Goal: Task Accomplishment & Management: Use online tool/utility

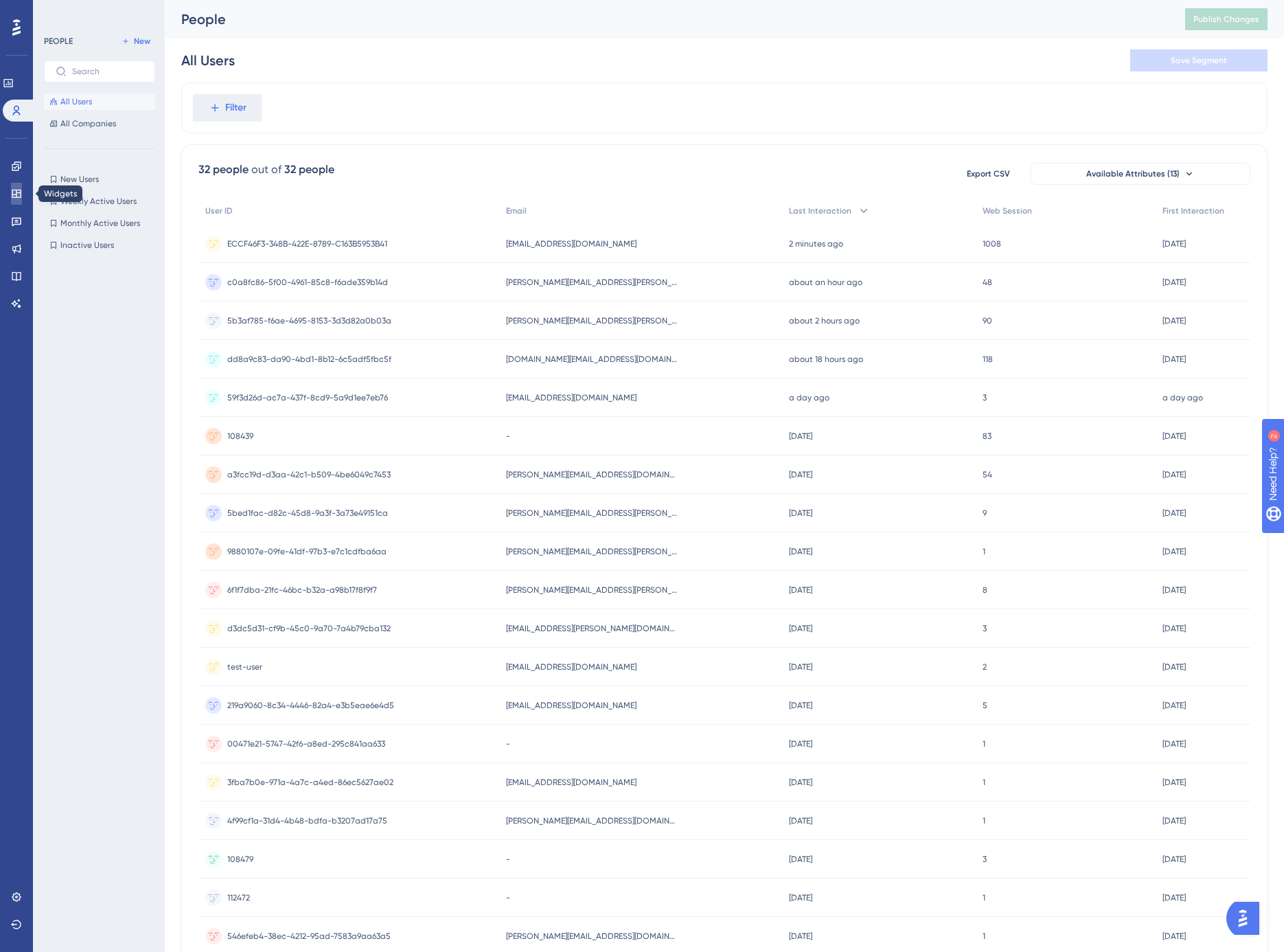
click at [17, 189] on icon at bounding box center [17, 193] width 9 height 8
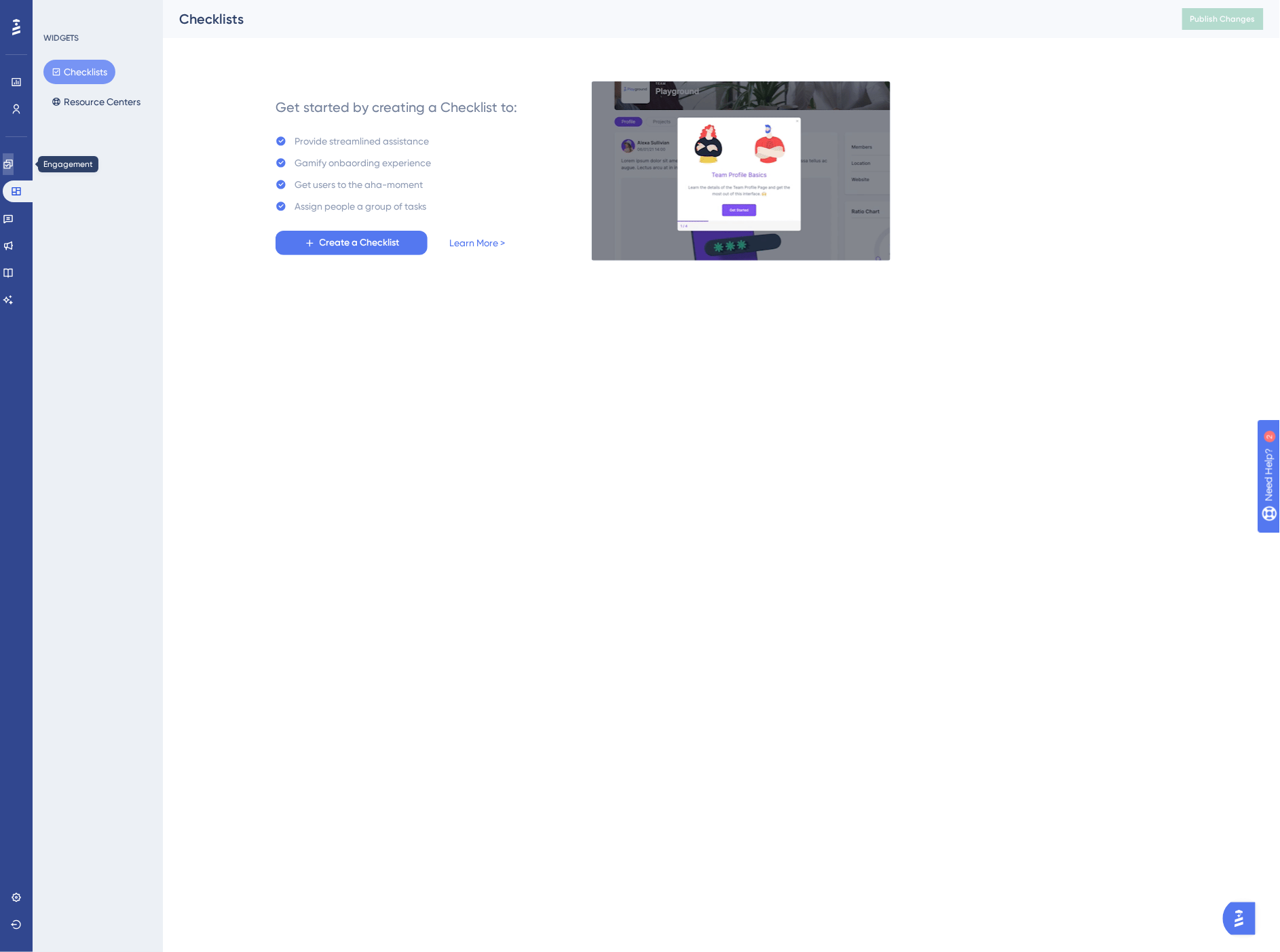
click at [0, 0] on icon at bounding box center [0, 0] width 0 height 0
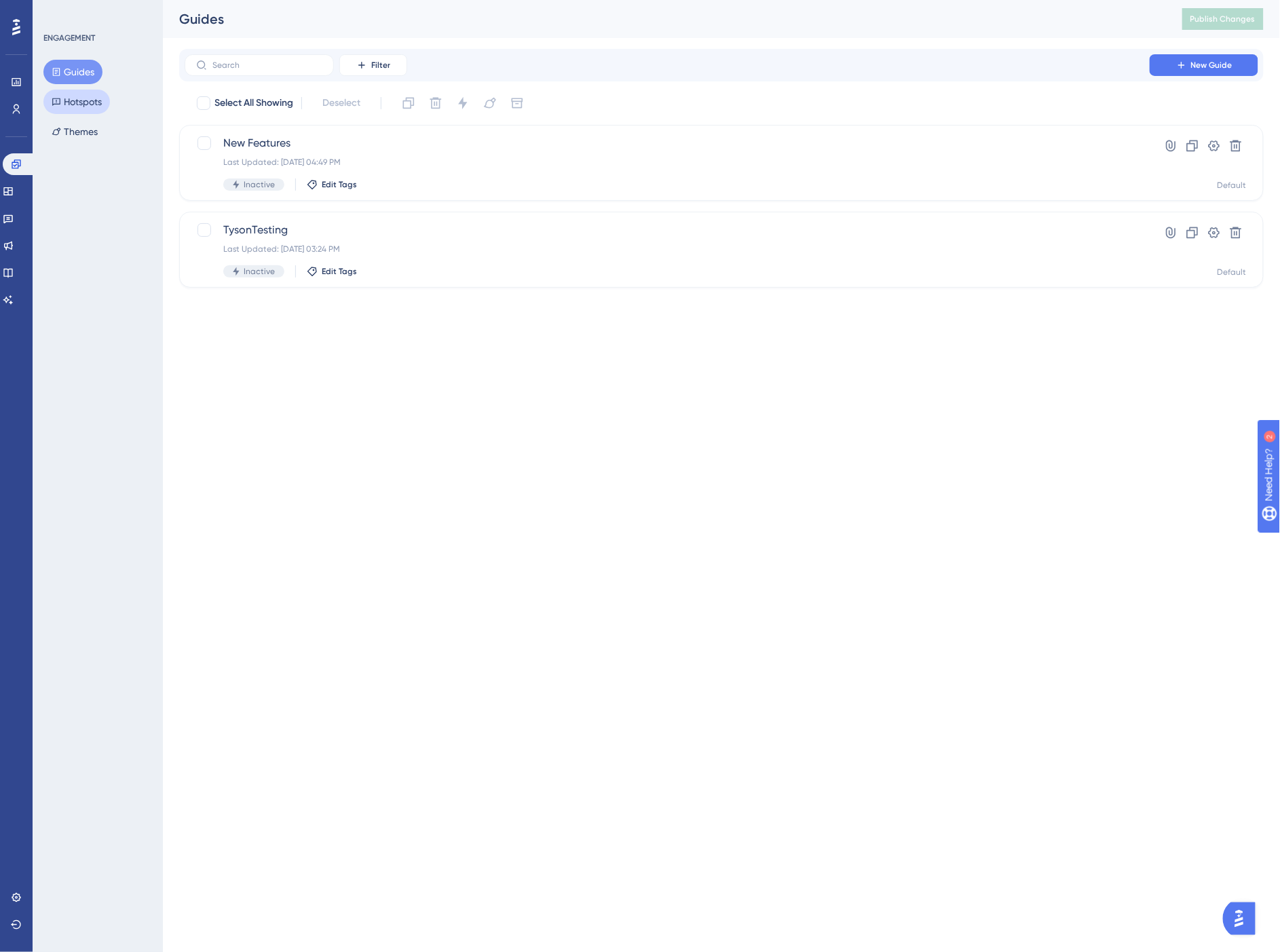
click at [91, 101] on button "Hotspots" at bounding box center [77, 101] width 66 height 24
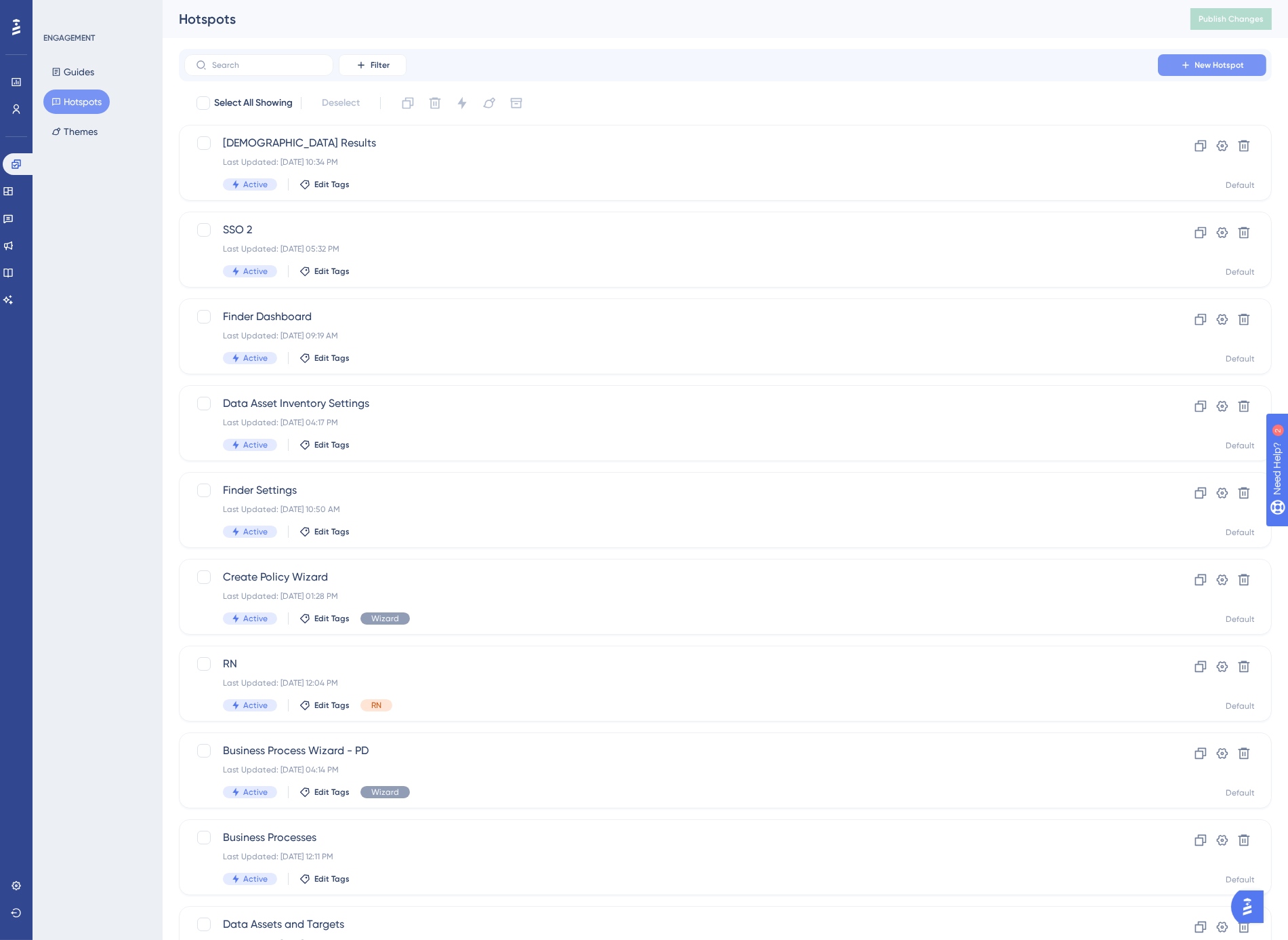
click at [1214, 65] on span "New Hotspot" at bounding box center [1221, 65] width 50 height 11
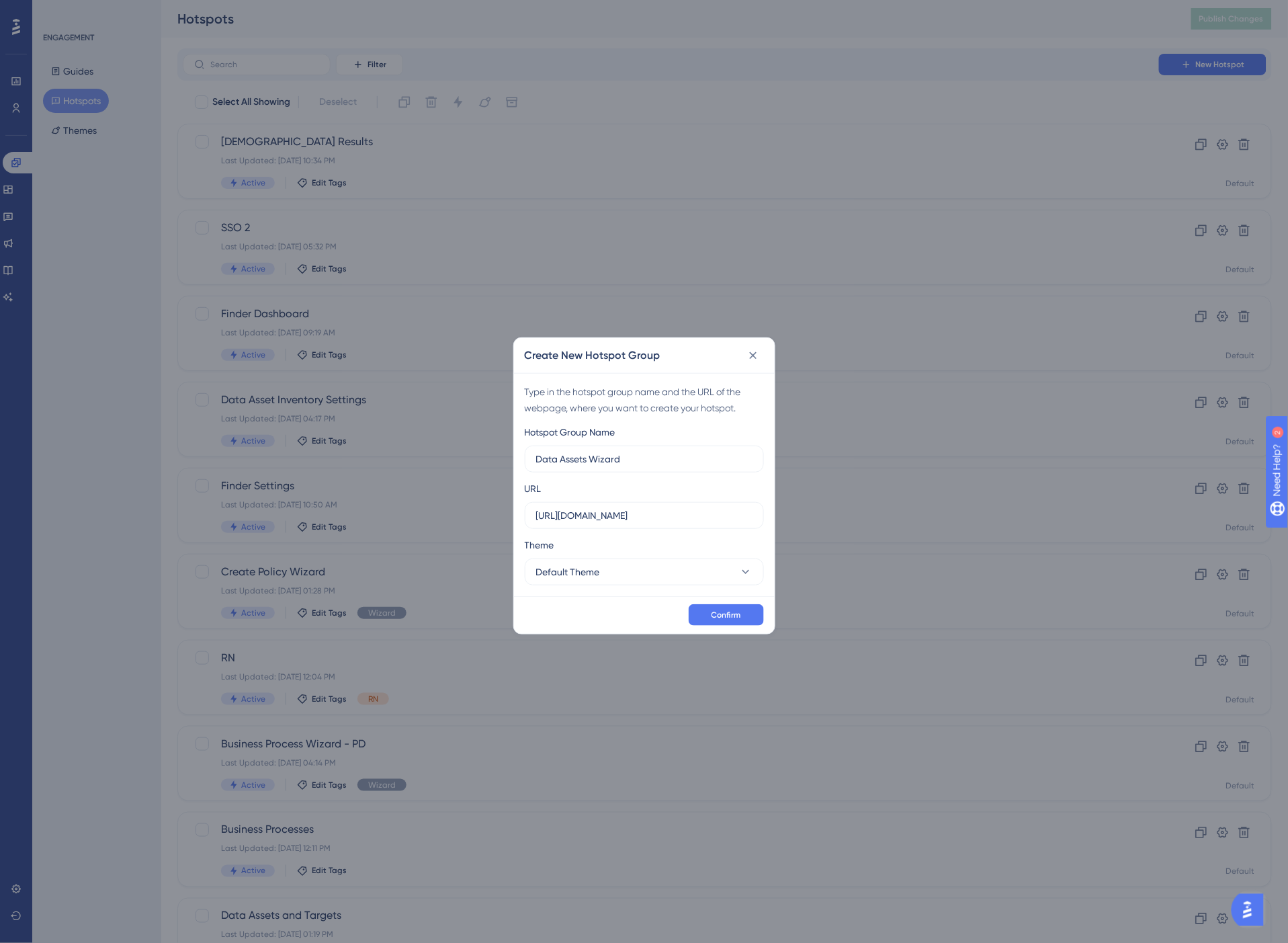
type input "Data Assets Wizard"
drag, startPoint x: 734, startPoint y: 514, endPoint x: 498, endPoint y: 515, distance: 236.0
click at [498, 515] on div "Create New Hotspot Group Type in the hotspot group name and the URL of the webp…" at bounding box center [644, 472] width 1288 height 943
paste input "duk8d008eus1-spirion.com/data-asset-inventory/data-assets/wizard"
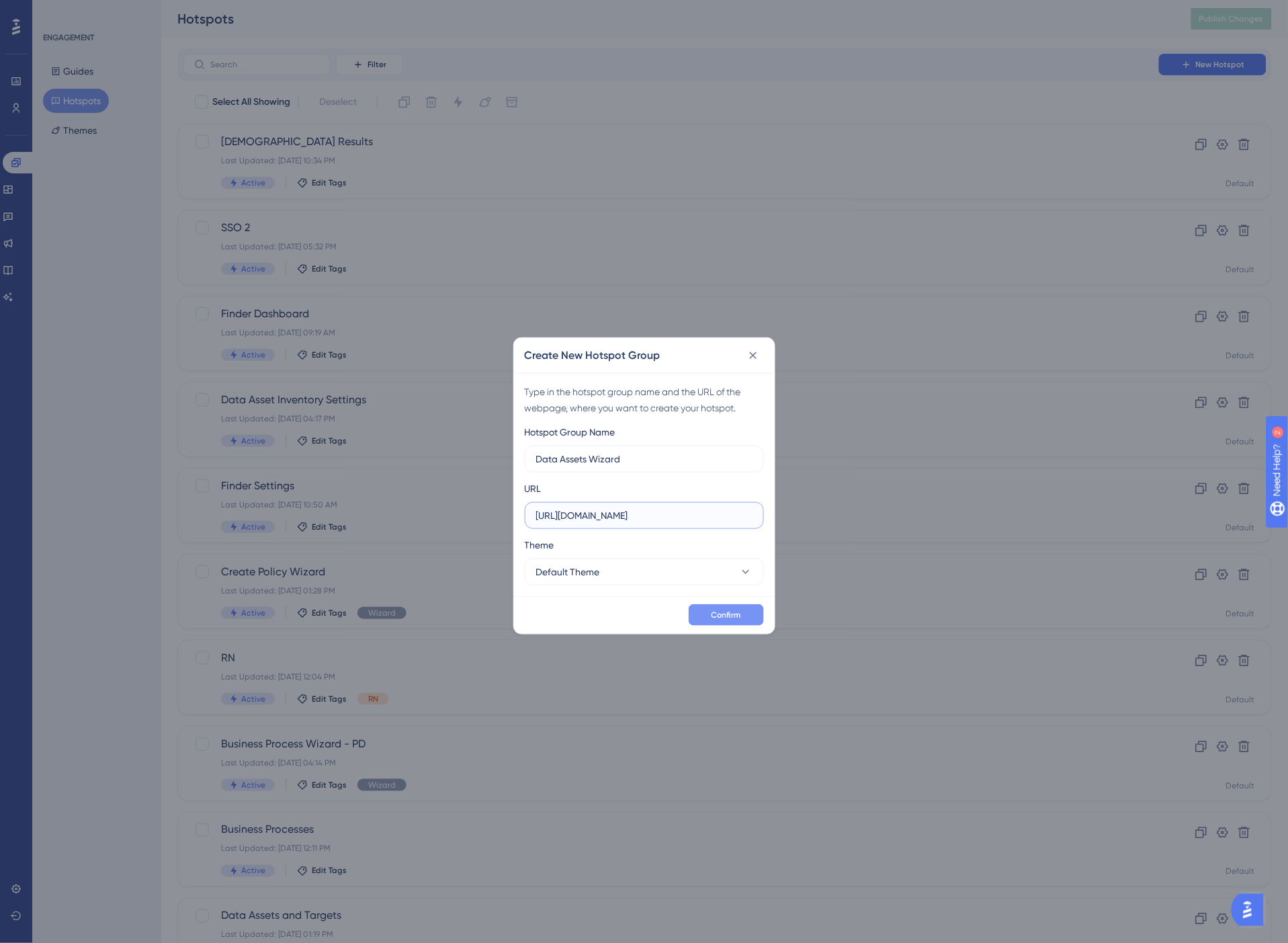
type input "https://console-web.duk8d008eus1-spirion.com/data-asset-inventory/data-assets/w…"
click at [715, 613] on span "Confirm" at bounding box center [726, 615] width 29 height 11
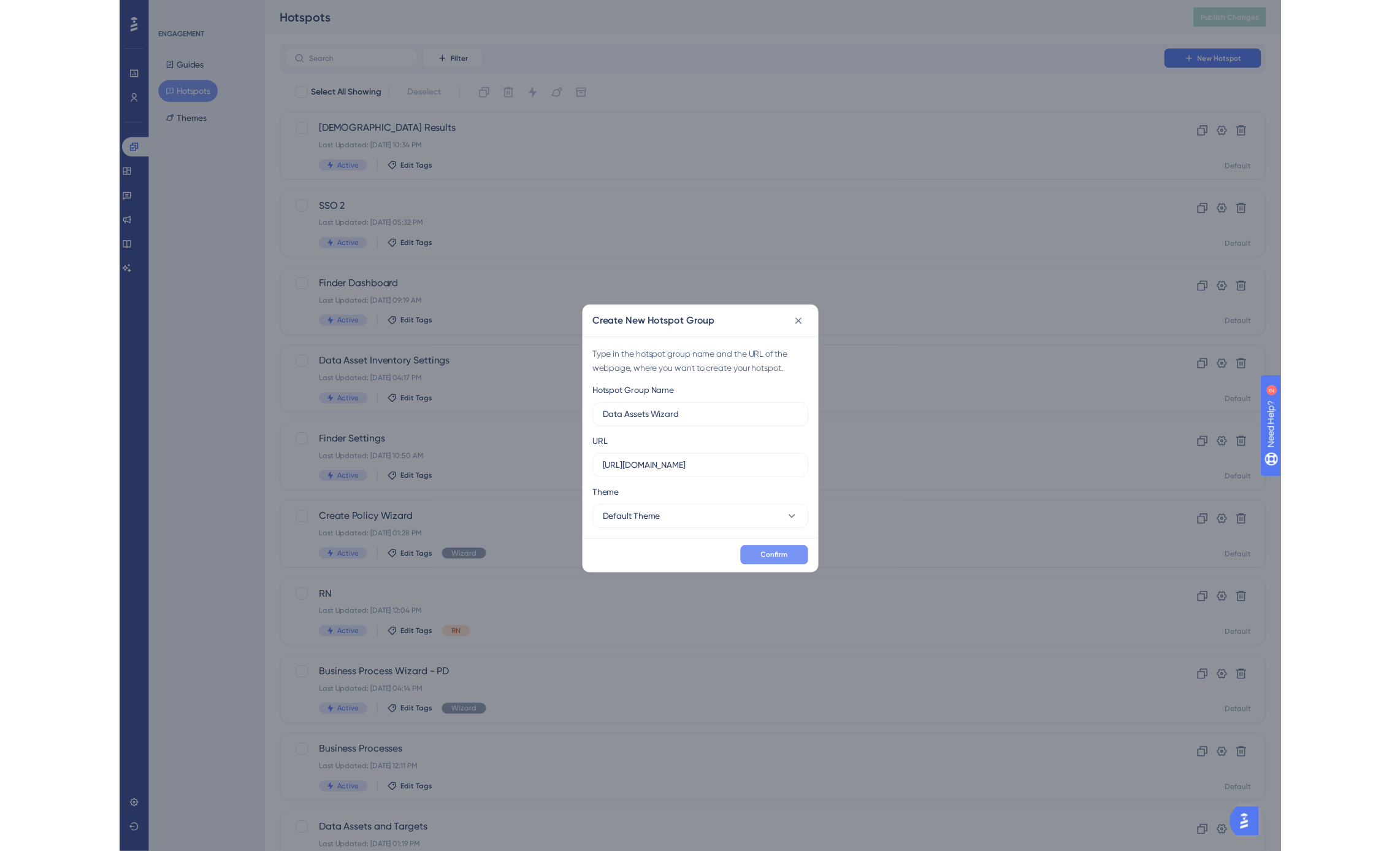
scroll to position [0, 0]
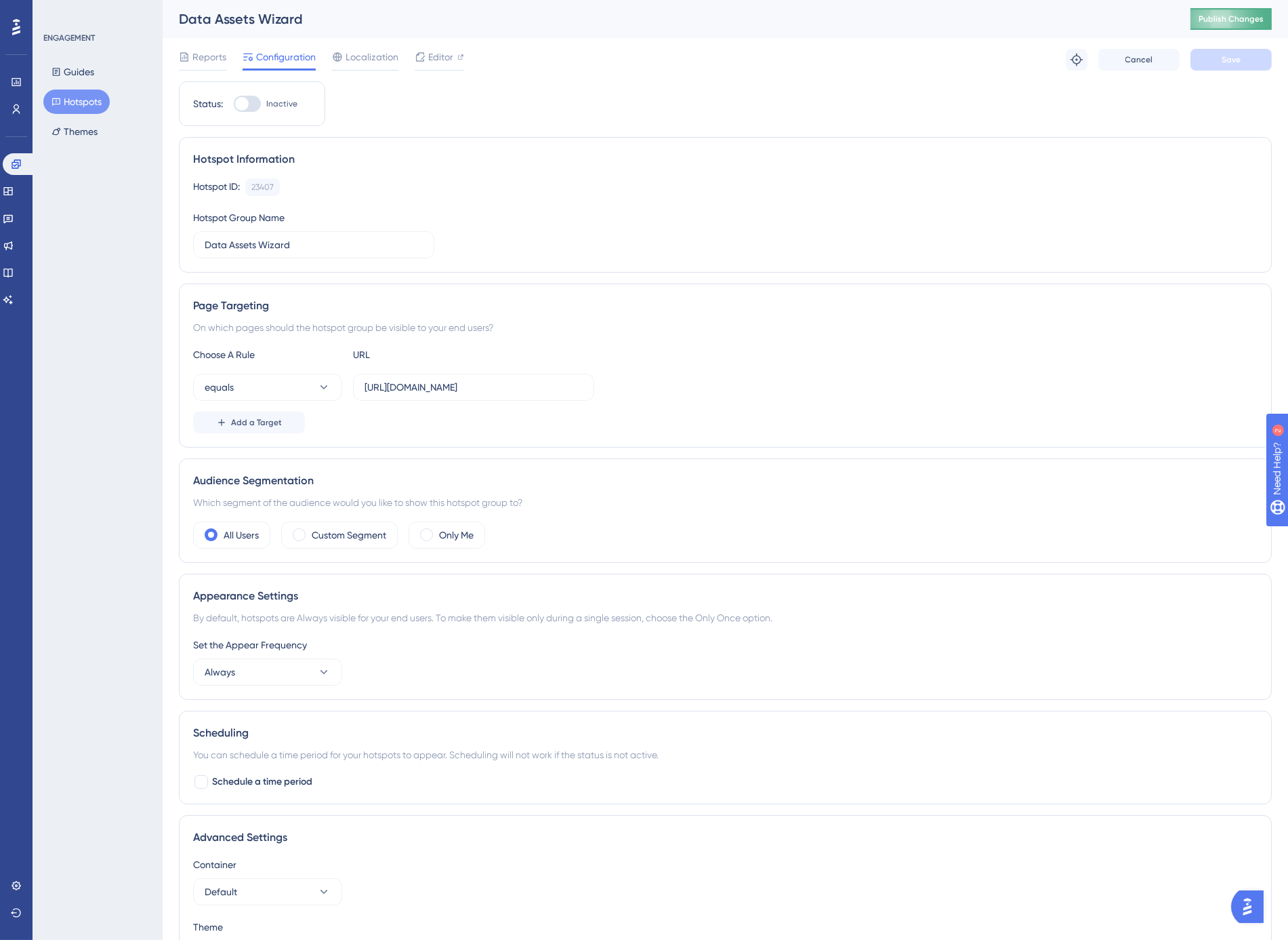
click at [1231, 21] on span "Publish Changes" at bounding box center [1231, 19] width 65 height 11
click at [244, 109] on div at bounding box center [241, 103] width 14 height 14
click at [234, 104] on input "Inactive" at bounding box center [233, 104] width 1 height 1
checkbox input "true"
click at [1235, 58] on span "Save" at bounding box center [1231, 60] width 19 height 11
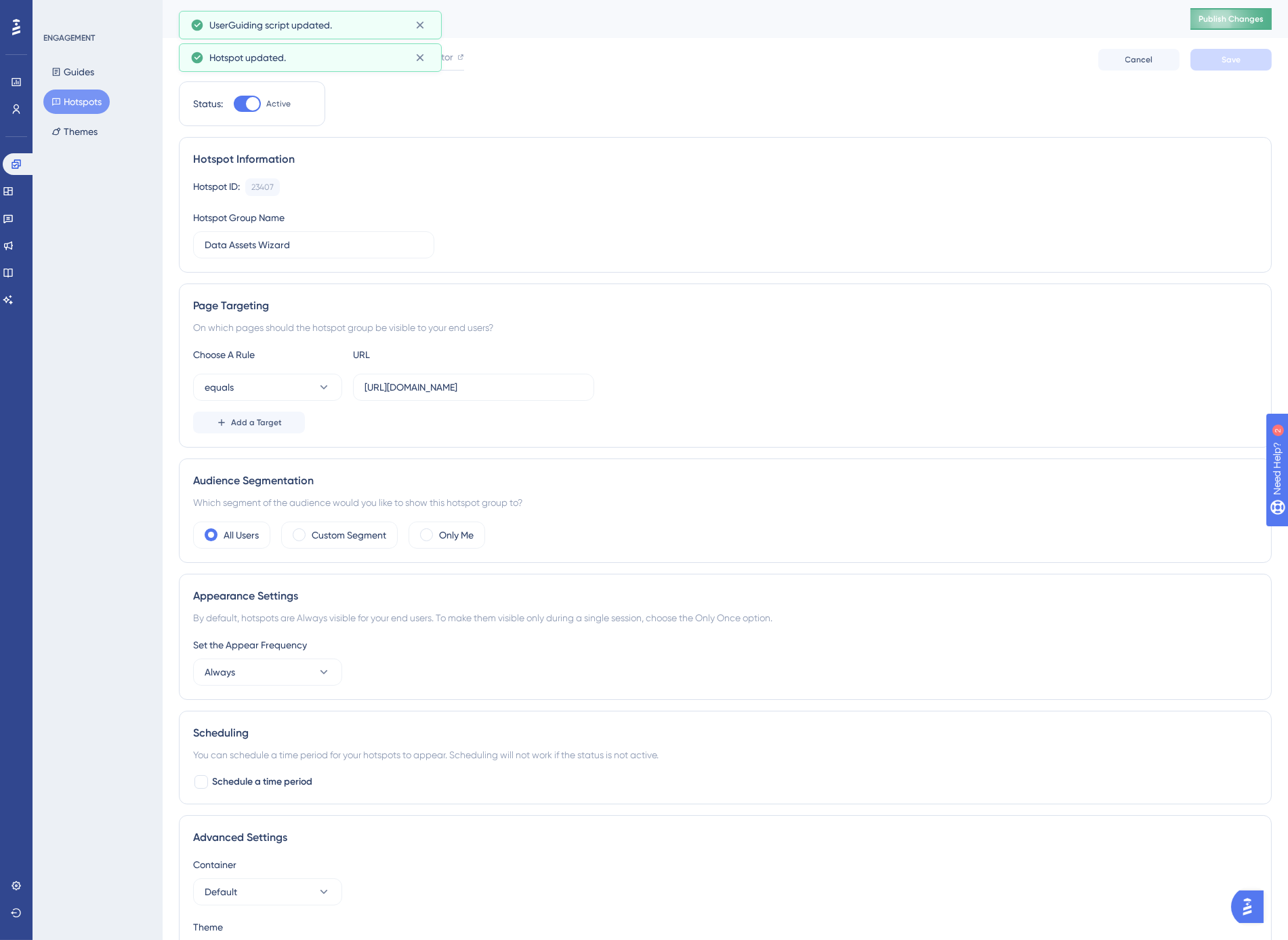
click at [1237, 22] on span "Publish Changes" at bounding box center [1231, 19] width 65 height 11
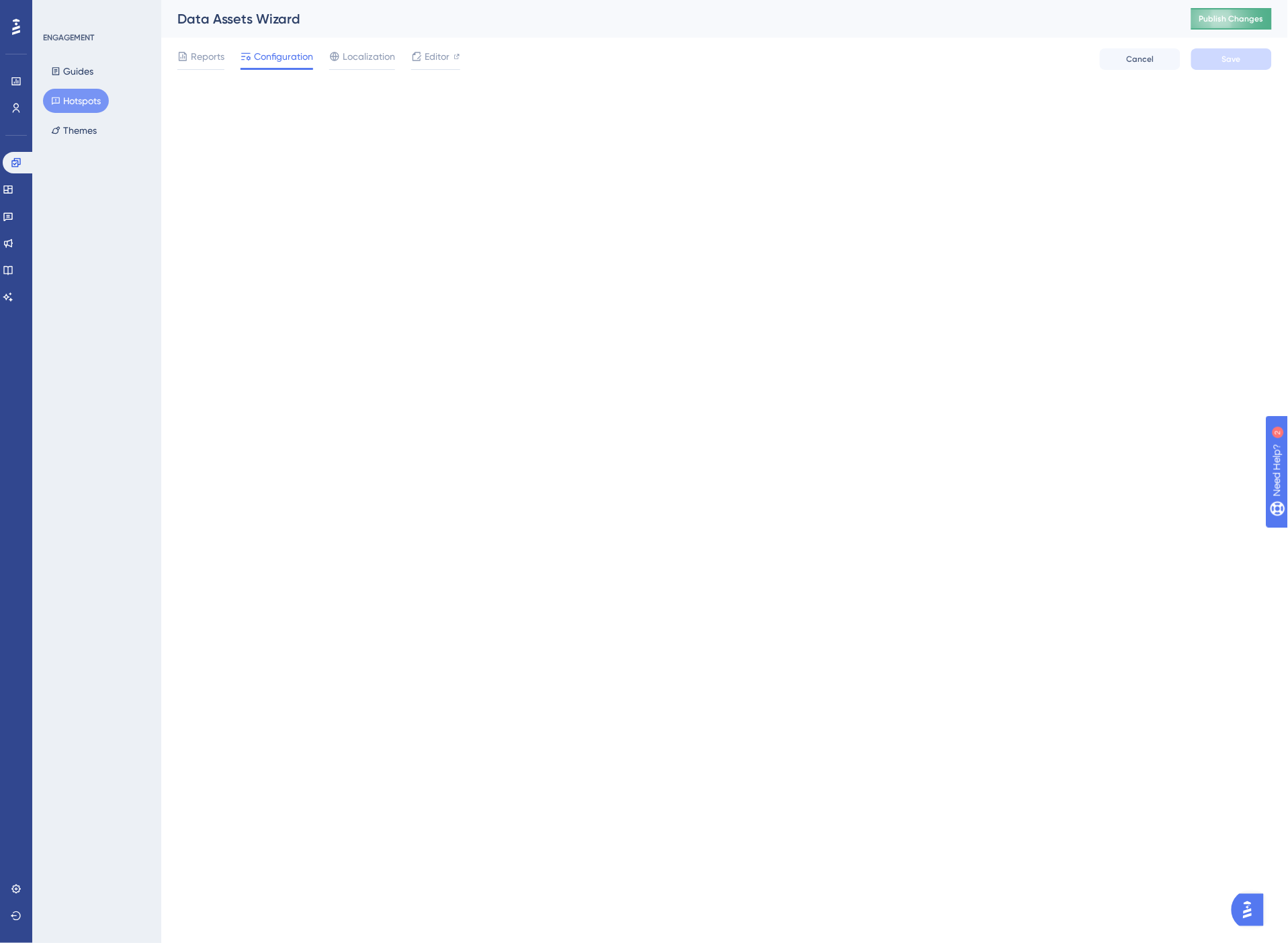
click at [1235, 17] on span "Publish Changes" at bounding box center [1231, 19] width 65 height 11
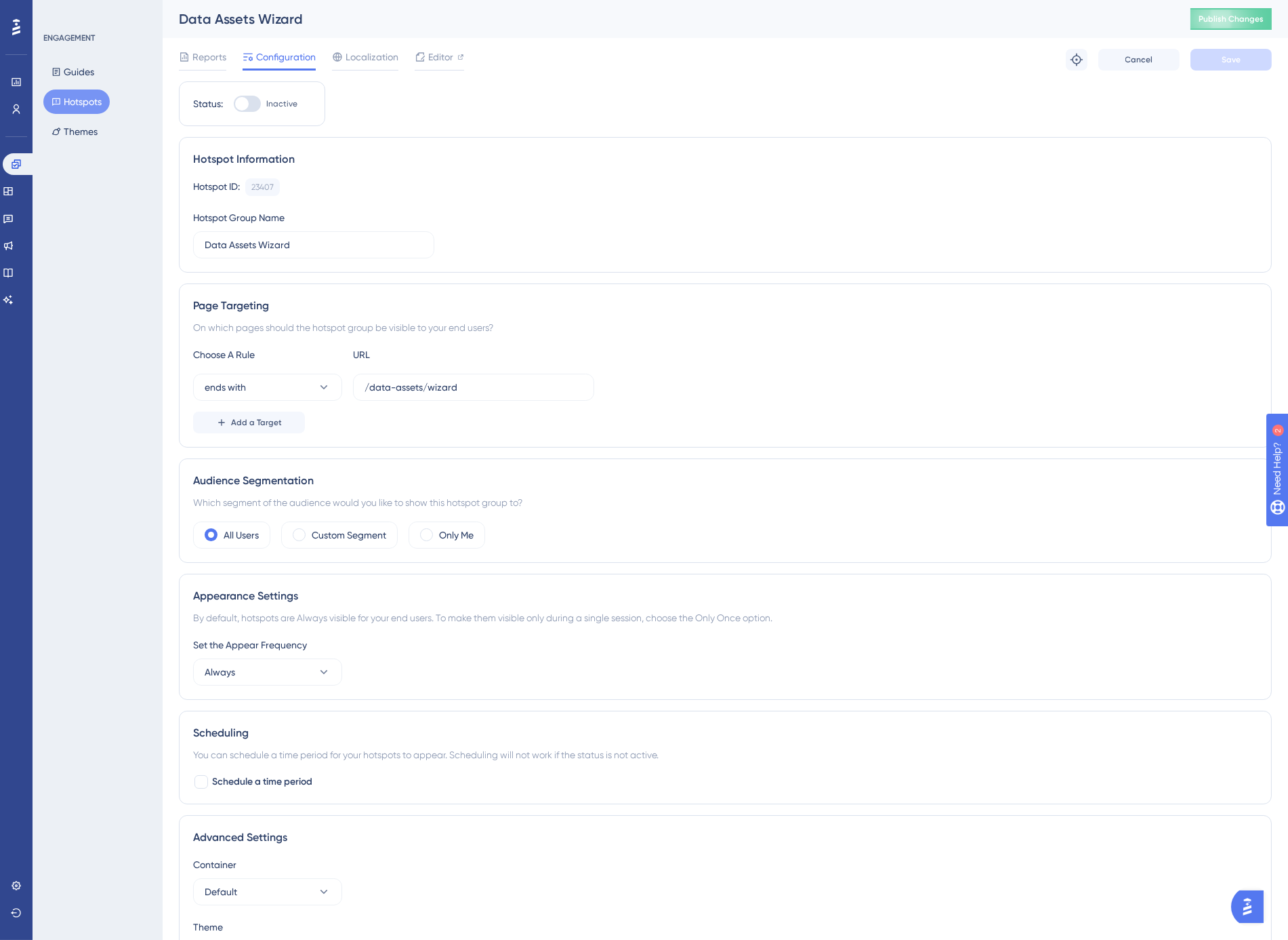
click at [82, 96] on button "Hotspots" at bounding box center [76, 101] width 66 height 24
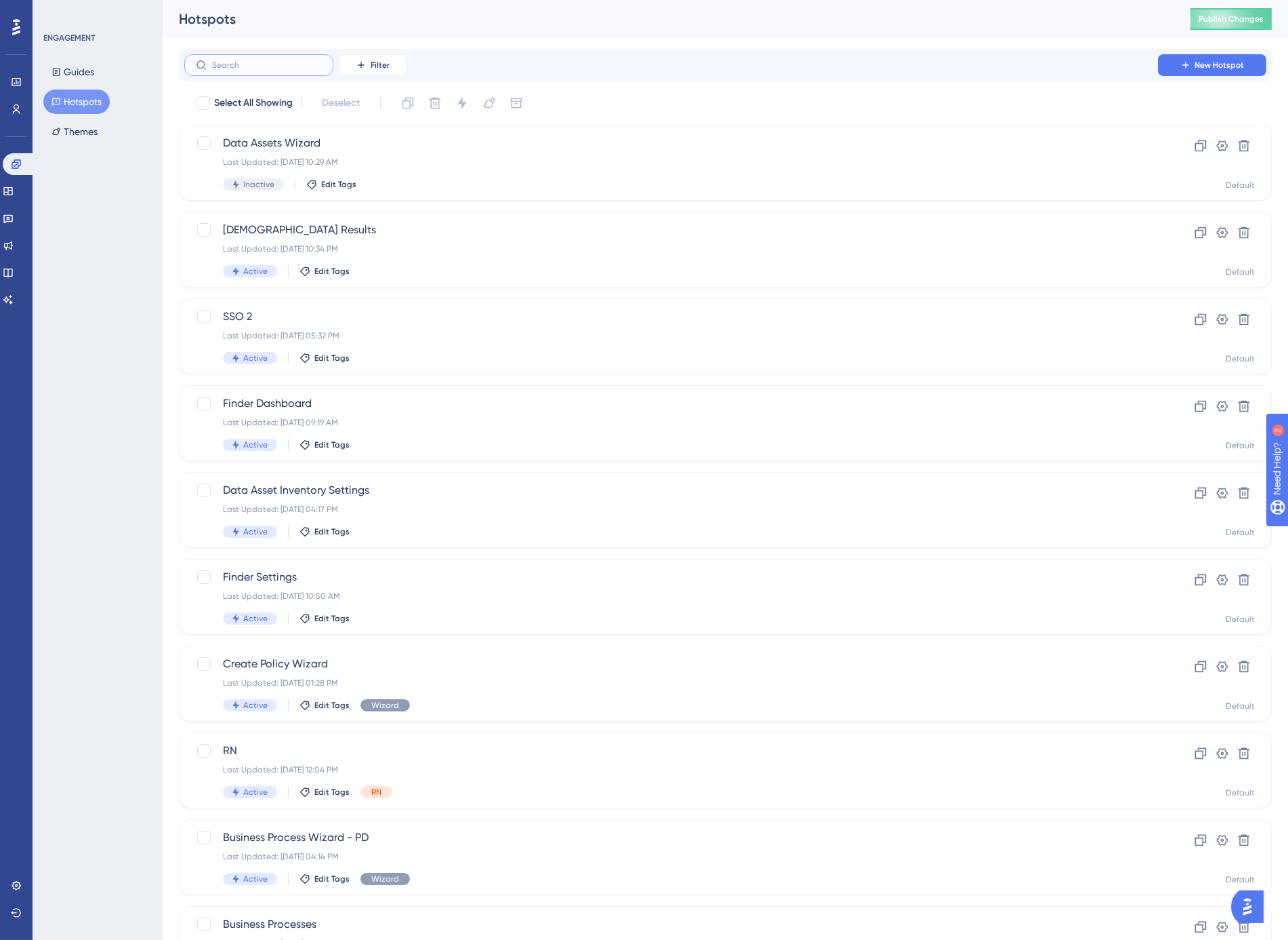
click at [270, 68] on input "text" at bounding box center [266, 65] width 110 height 9
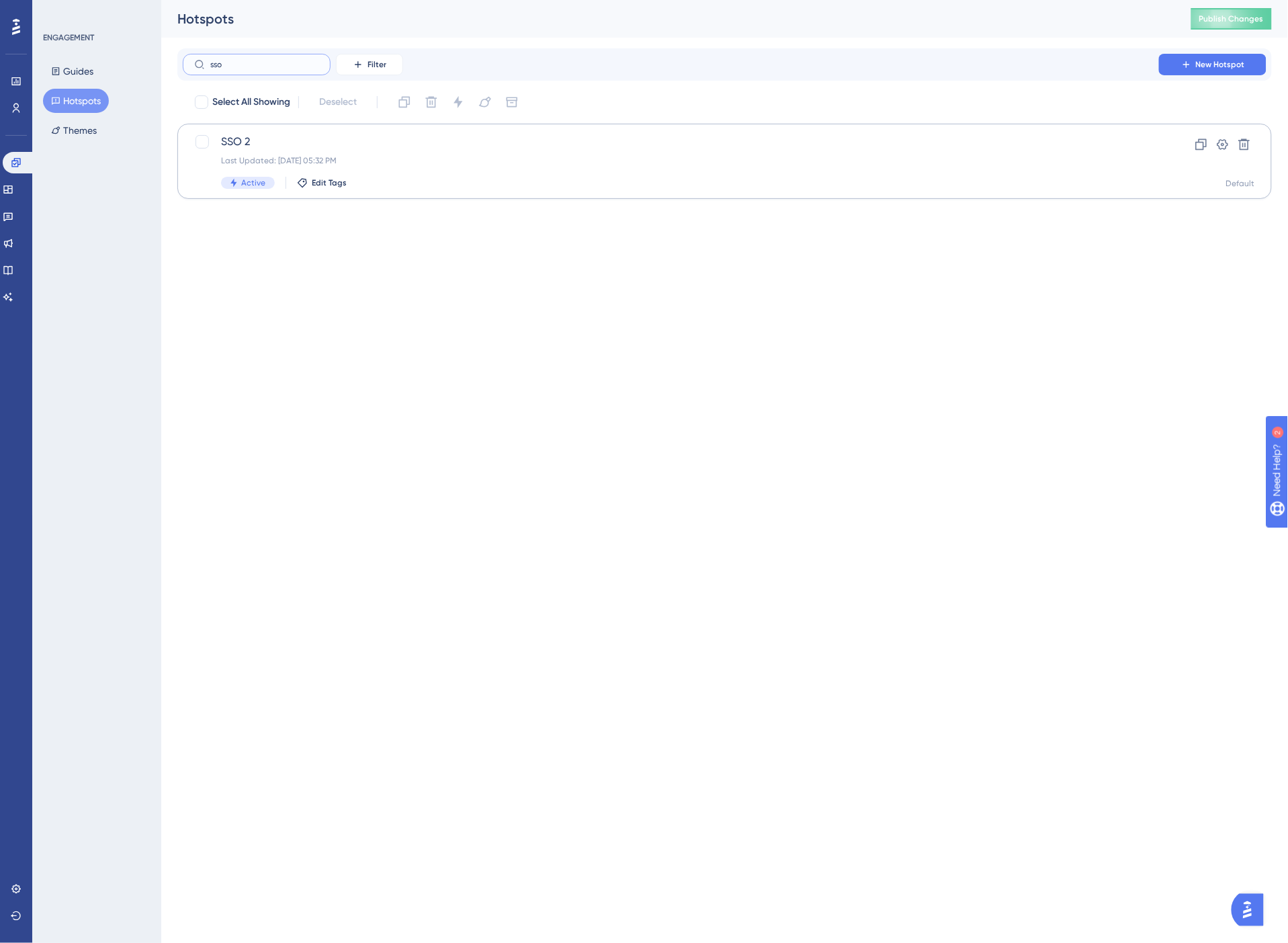
type input "sso"
click at [425, 155] on div "Last Updated: Aug 15 2025, 05:32 PM" at bounding box center [670, 161] width 900 height 11
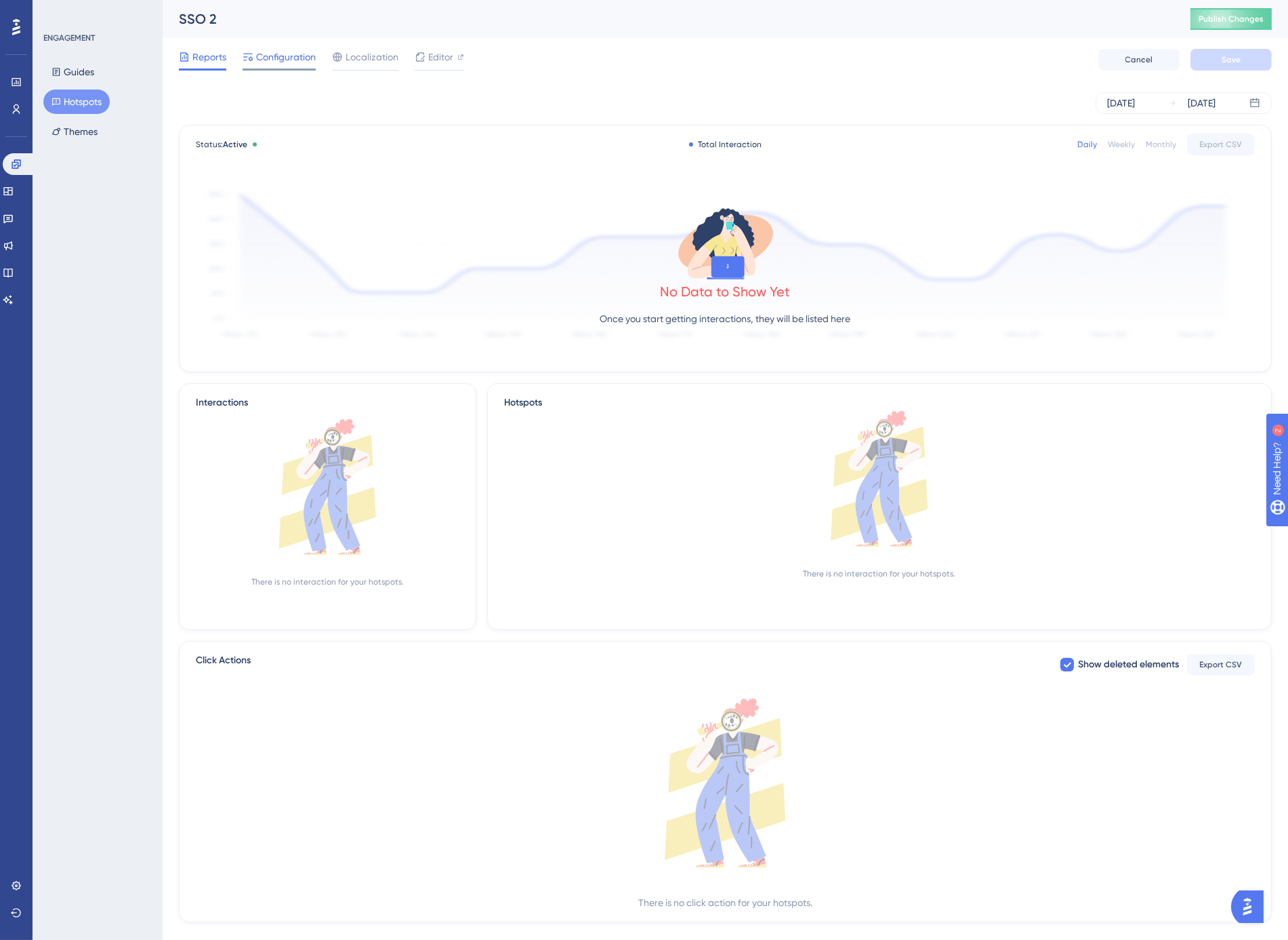
click at [266, 61] on span "Configuration" at bounding box center [286, 57] width 60 height 17
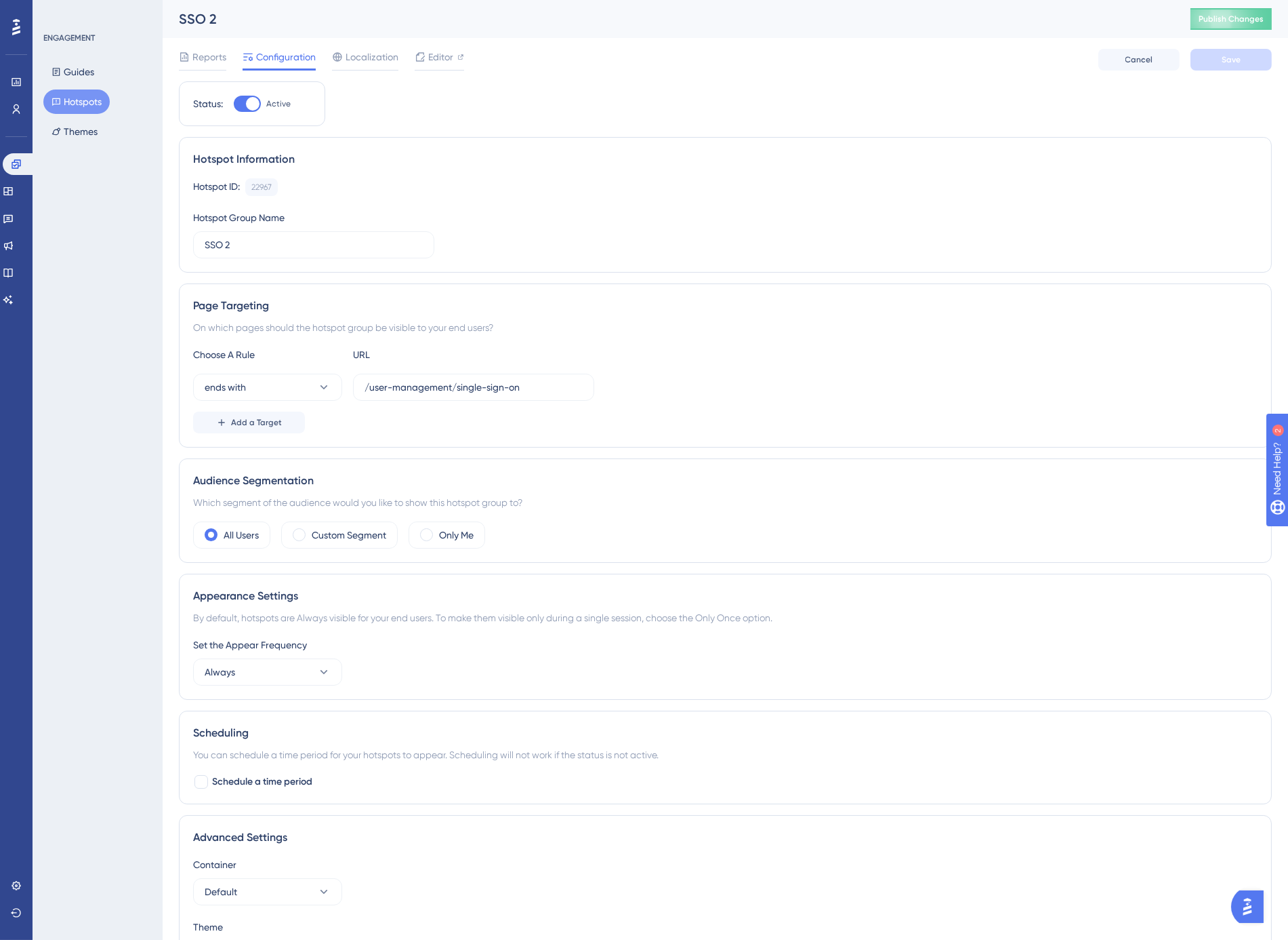
click at [82, 100] on button "Hotspots" at bounding box center [76, 101] width 66 height 24
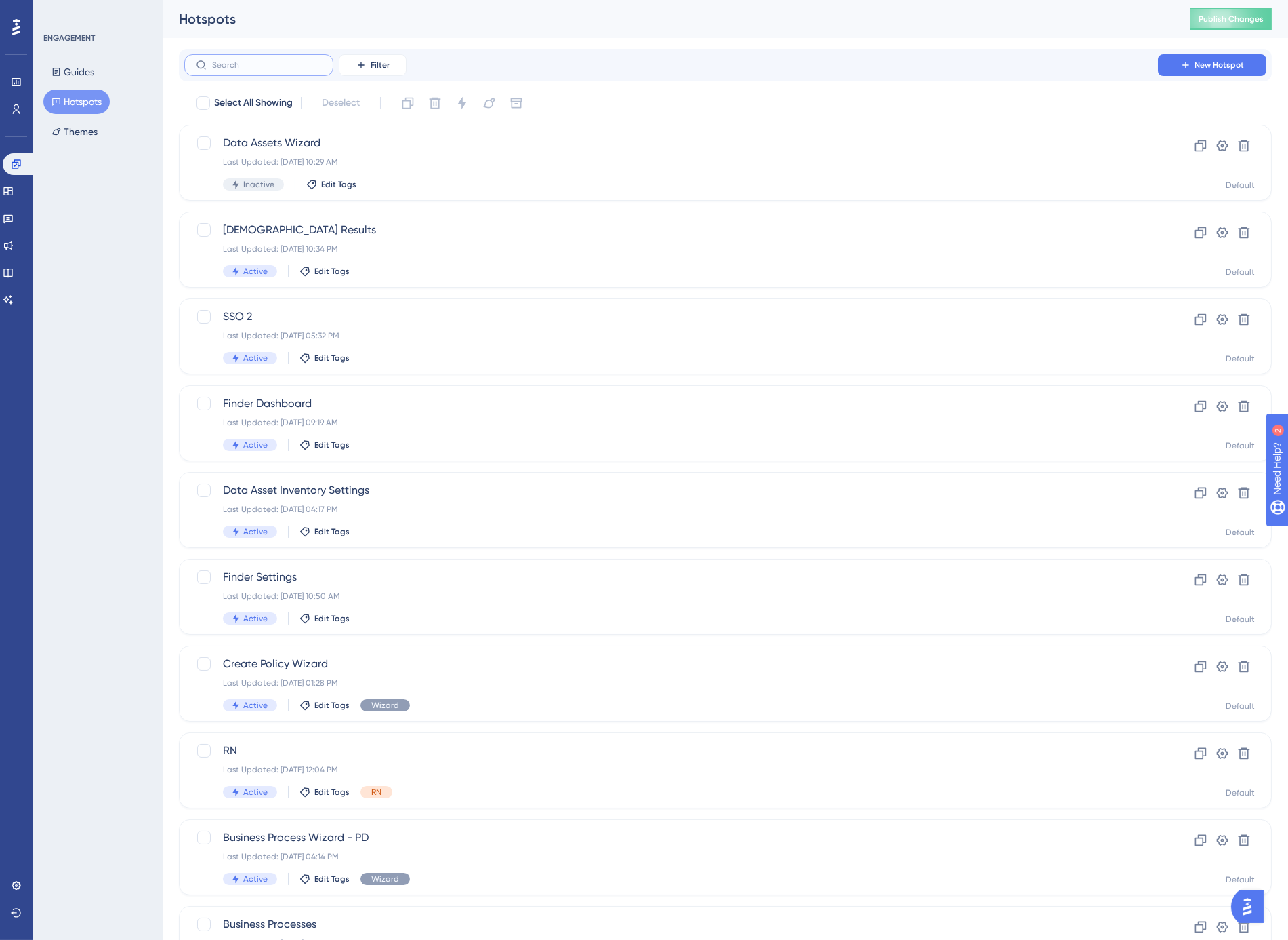
click at [255, 66] on input "text" at bounding box center [266, 65] width 110 height 9
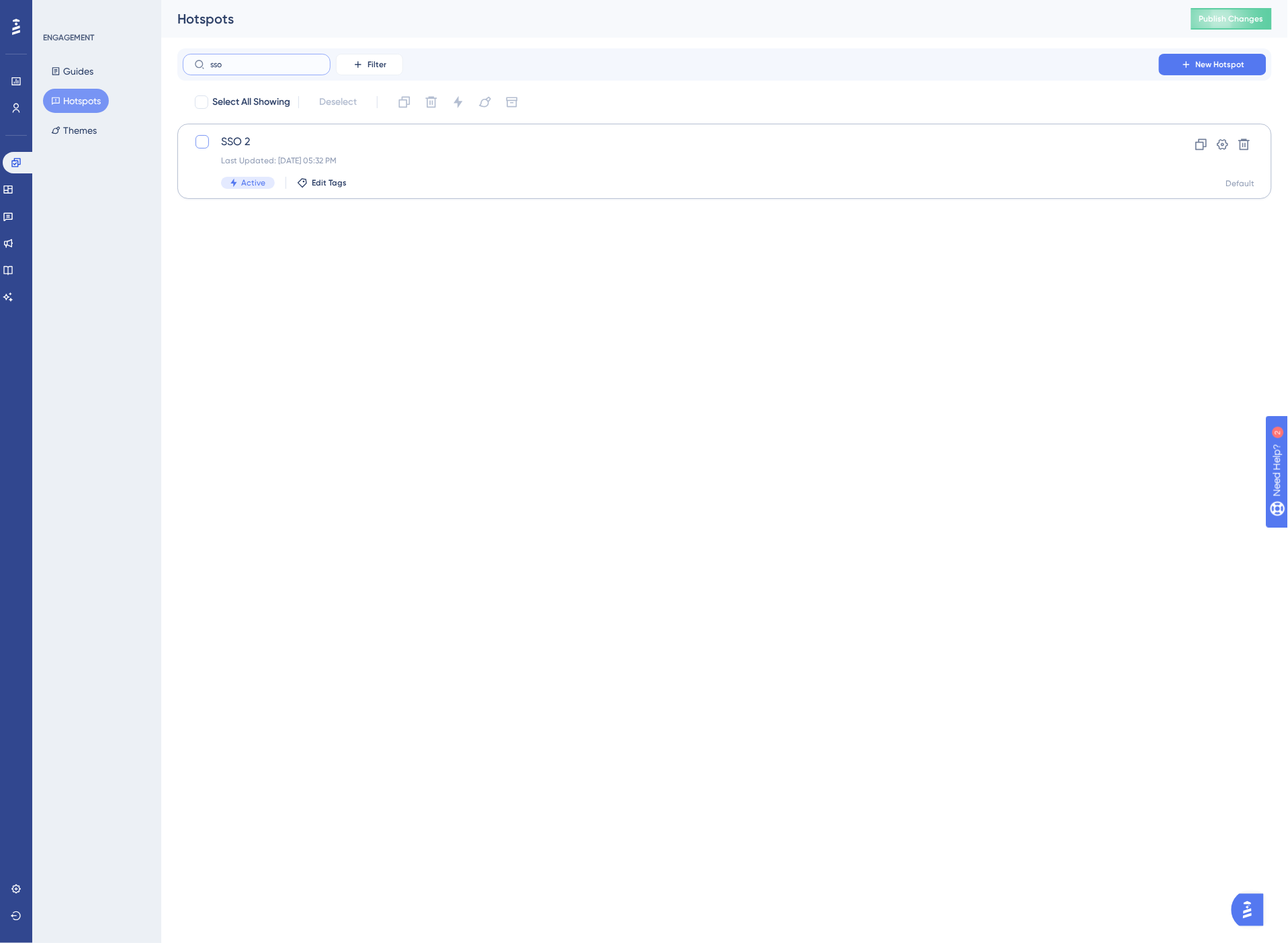
type input "sso"
click at [200, 142] on div at bounding box center [202, 142] width 14 height 14
checkbox input "true"
click at [199, 139] on icon at bounding box center [202, 142] width 8 height 11
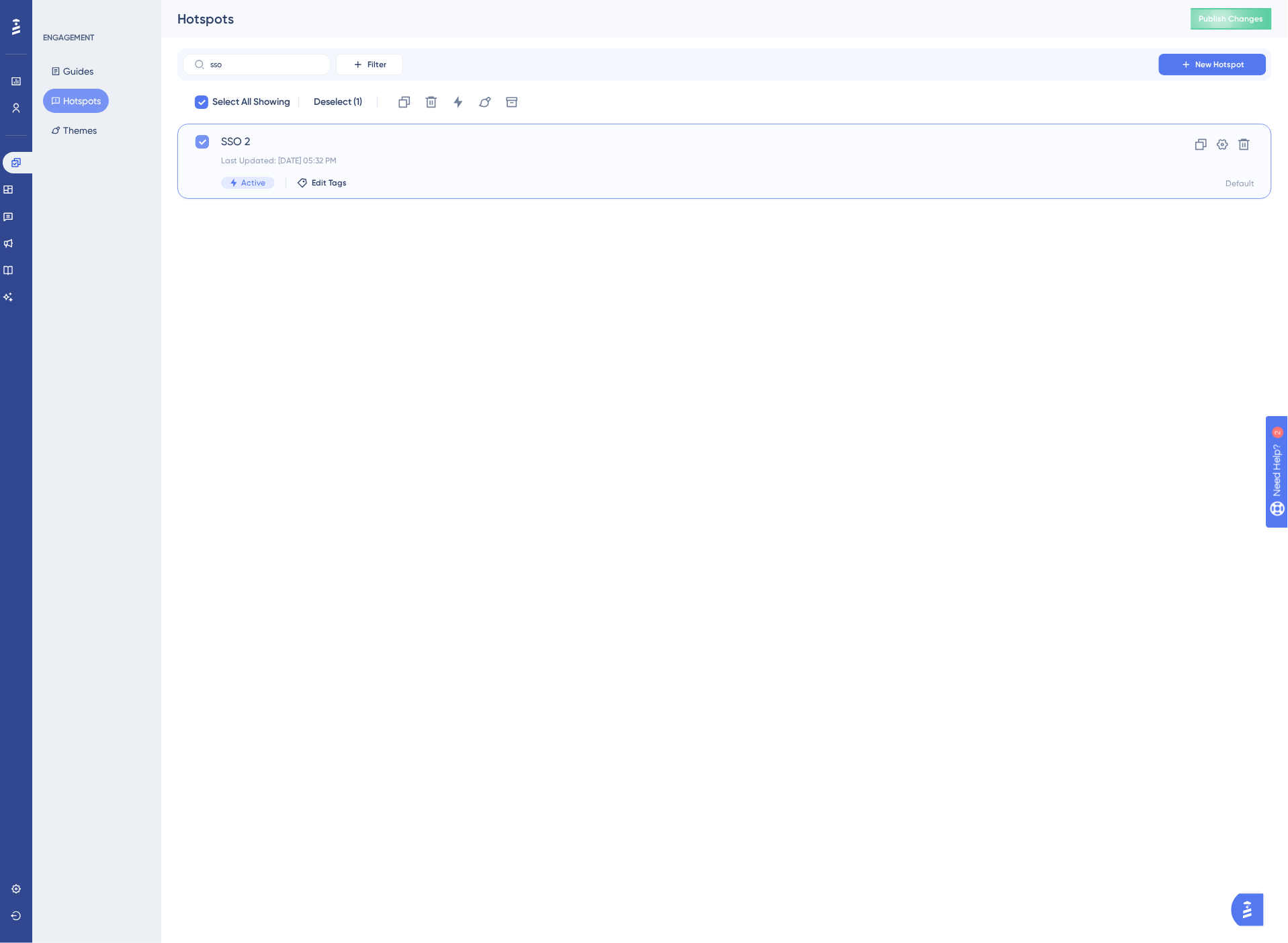
checkbox input "false"
click at [240, 65] on input "sso" at bounding box center [264, 64] width 109 height 9
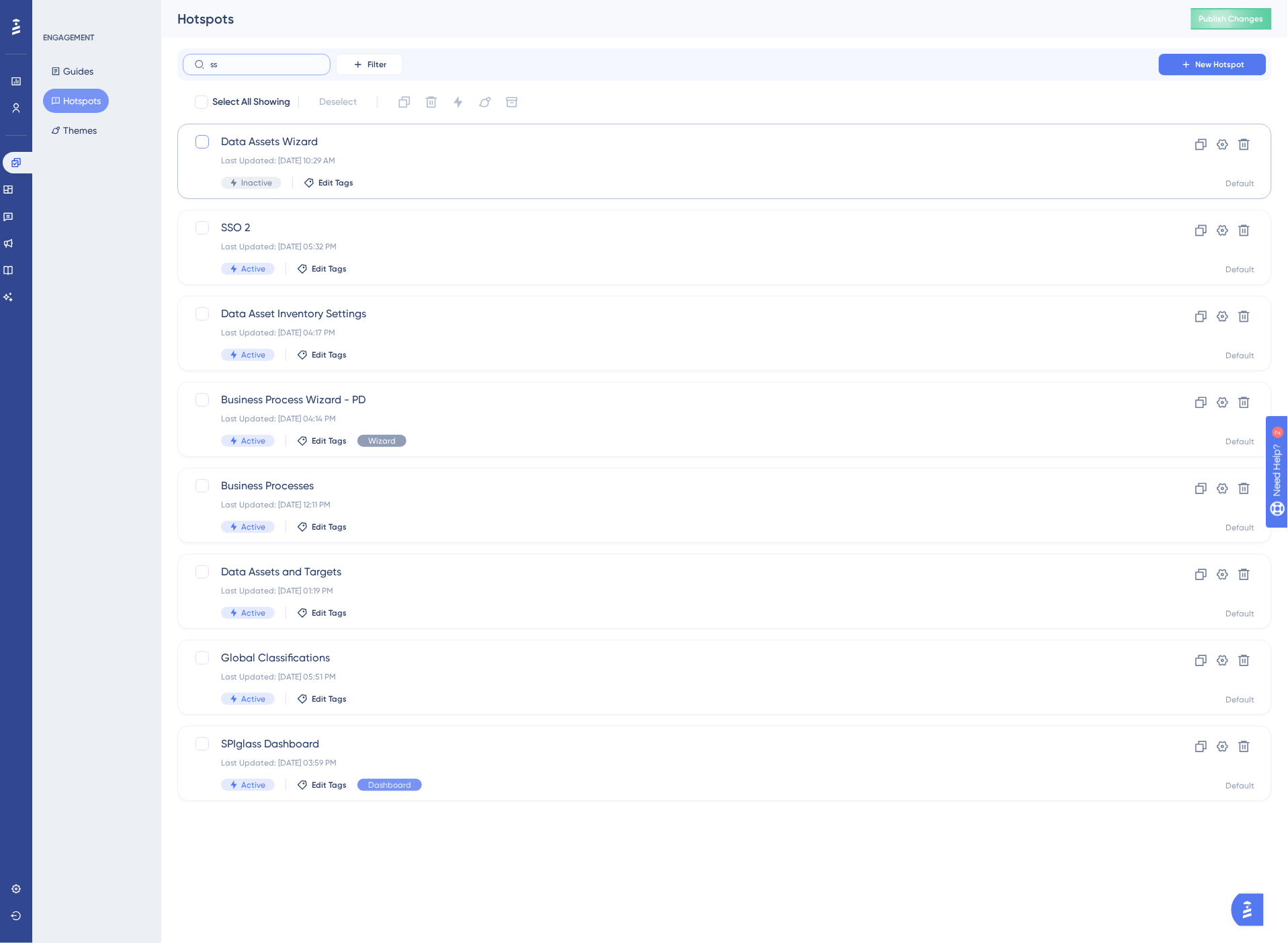
type input "s"
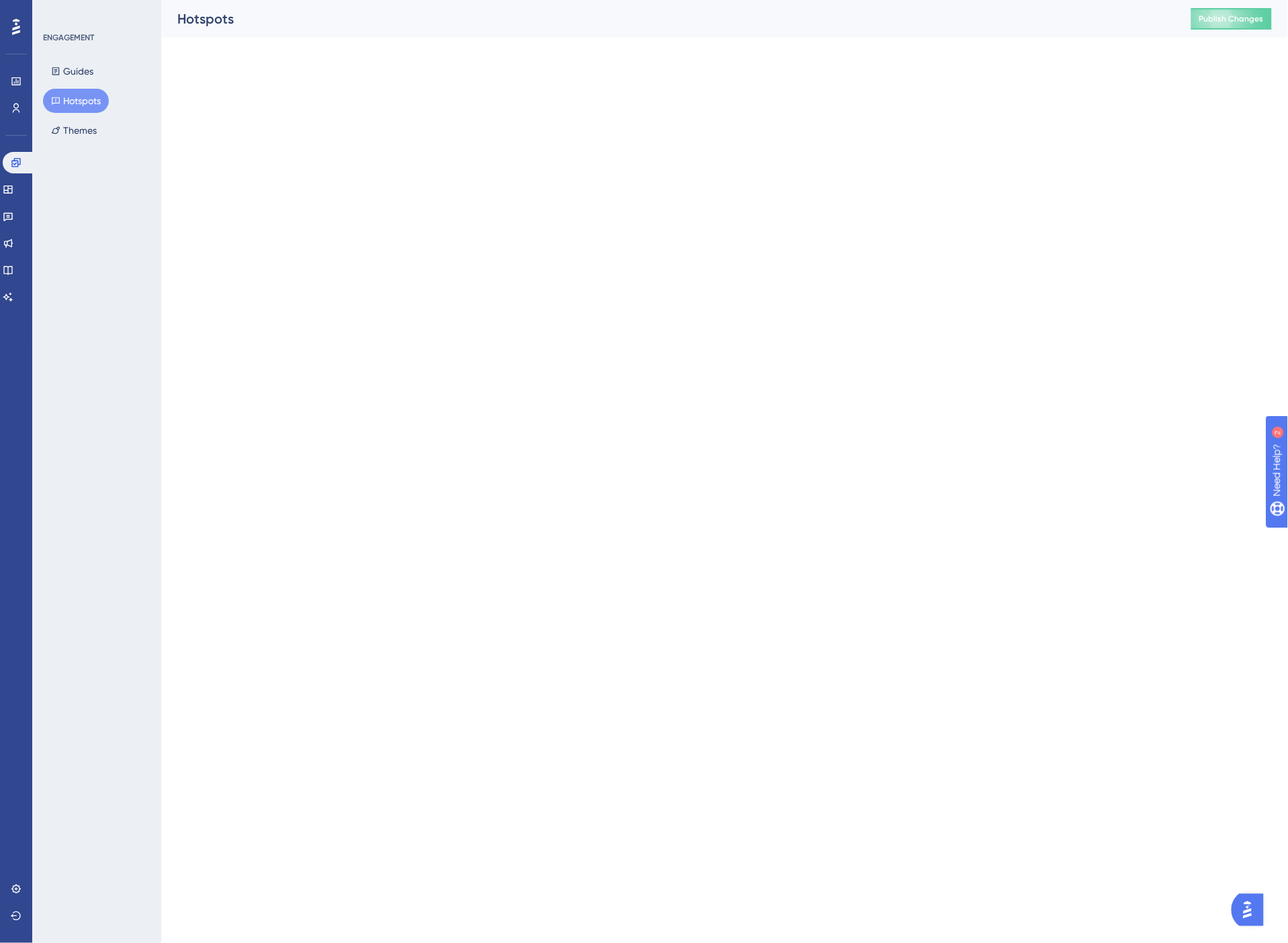
click at [1231, 17] on span "Publish Changes" at bounding box center [1231, 19] width 65 height 11
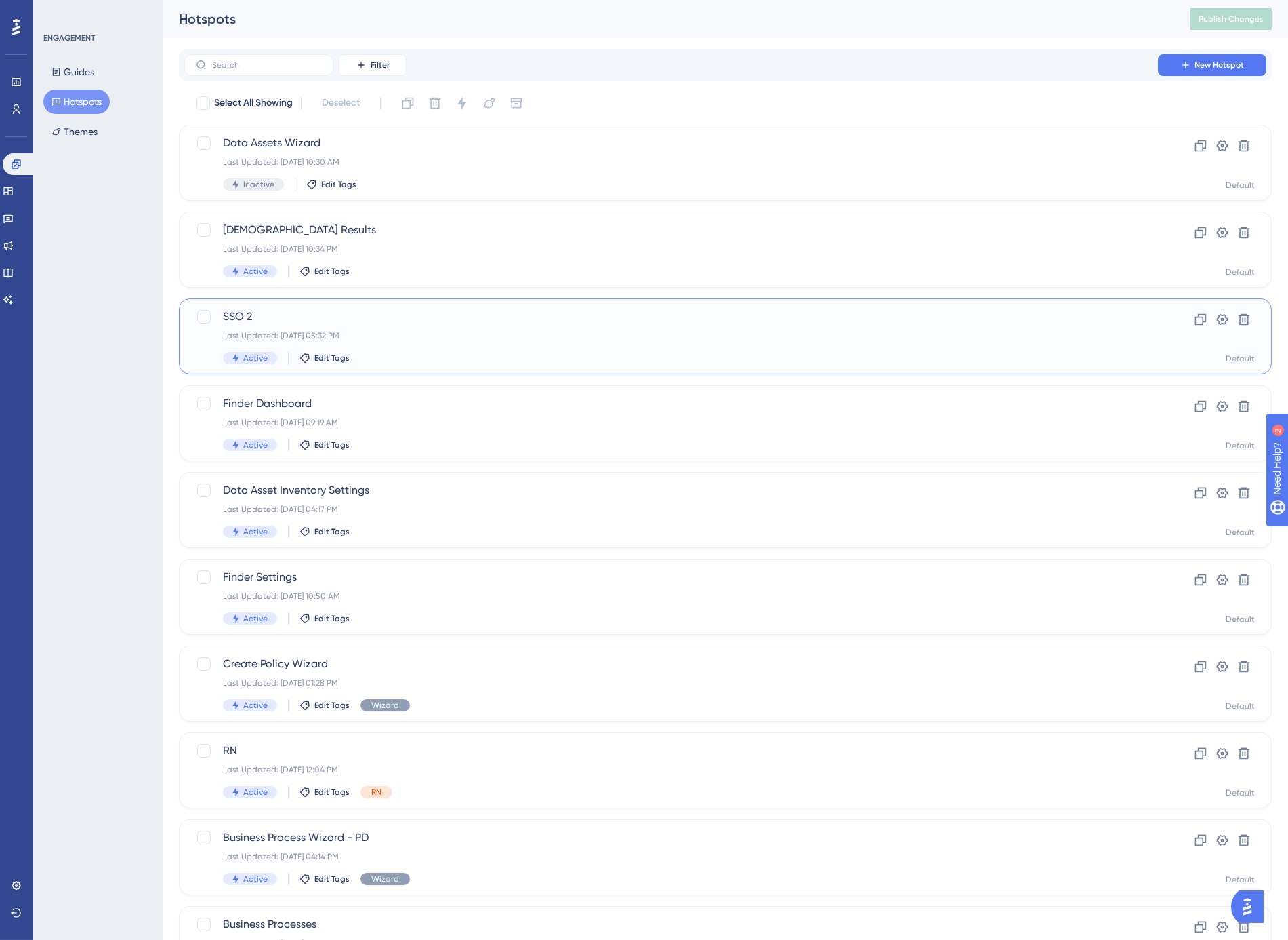
click at [310, 316] on span "SSO 2" at bounding box center [671, 317] width 896 height 17
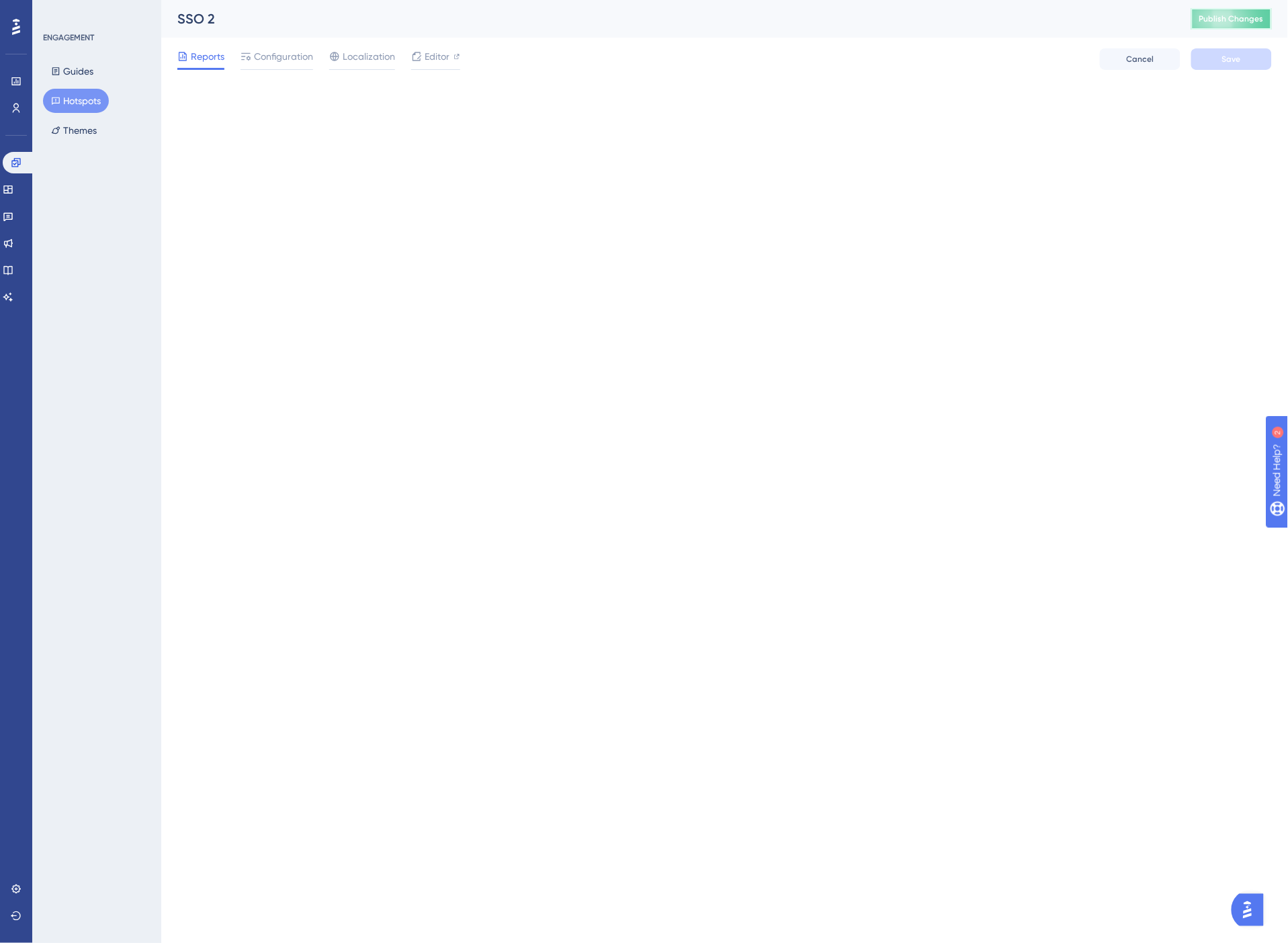
click at [1226, 19] on span "Publish Changes" at bounding box center [1231, 19] width 65 height 11
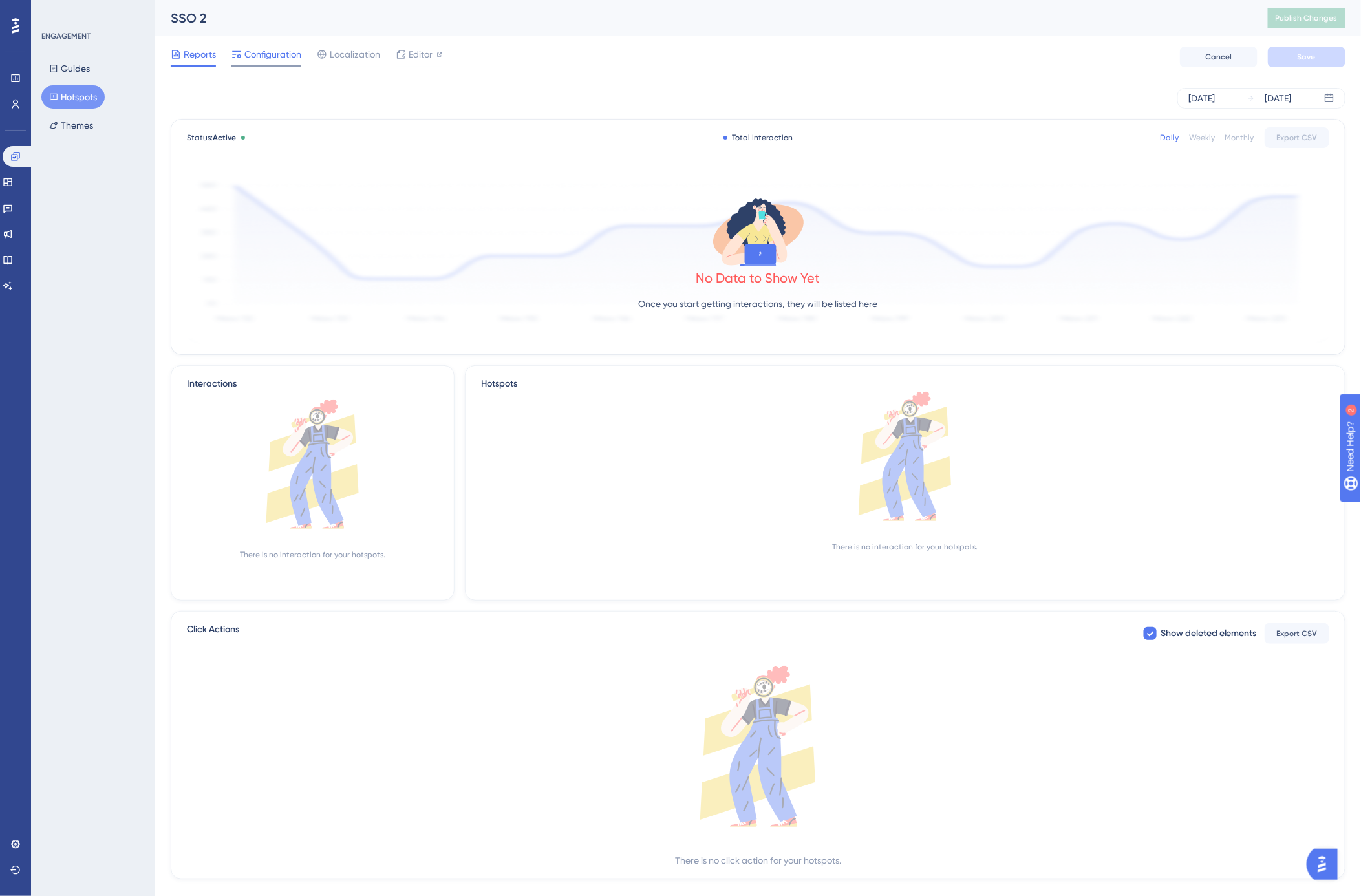
click at [260, 60] on span "Configuration" at bounding box center [272, 54] width 57 height 16
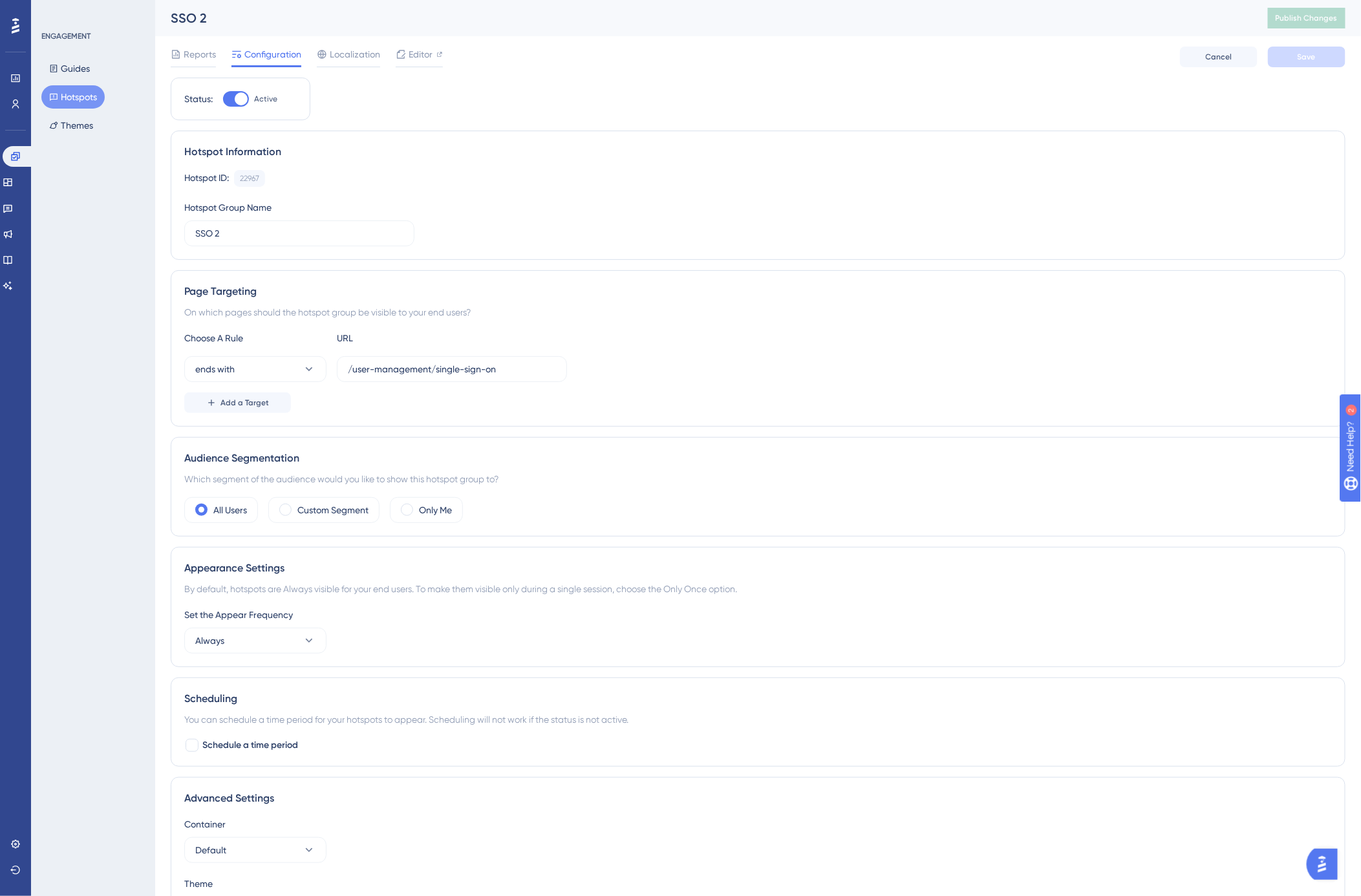
click at [73, 91] on button "Hotspots" at bounding box center [73, 97] width 63 height 23
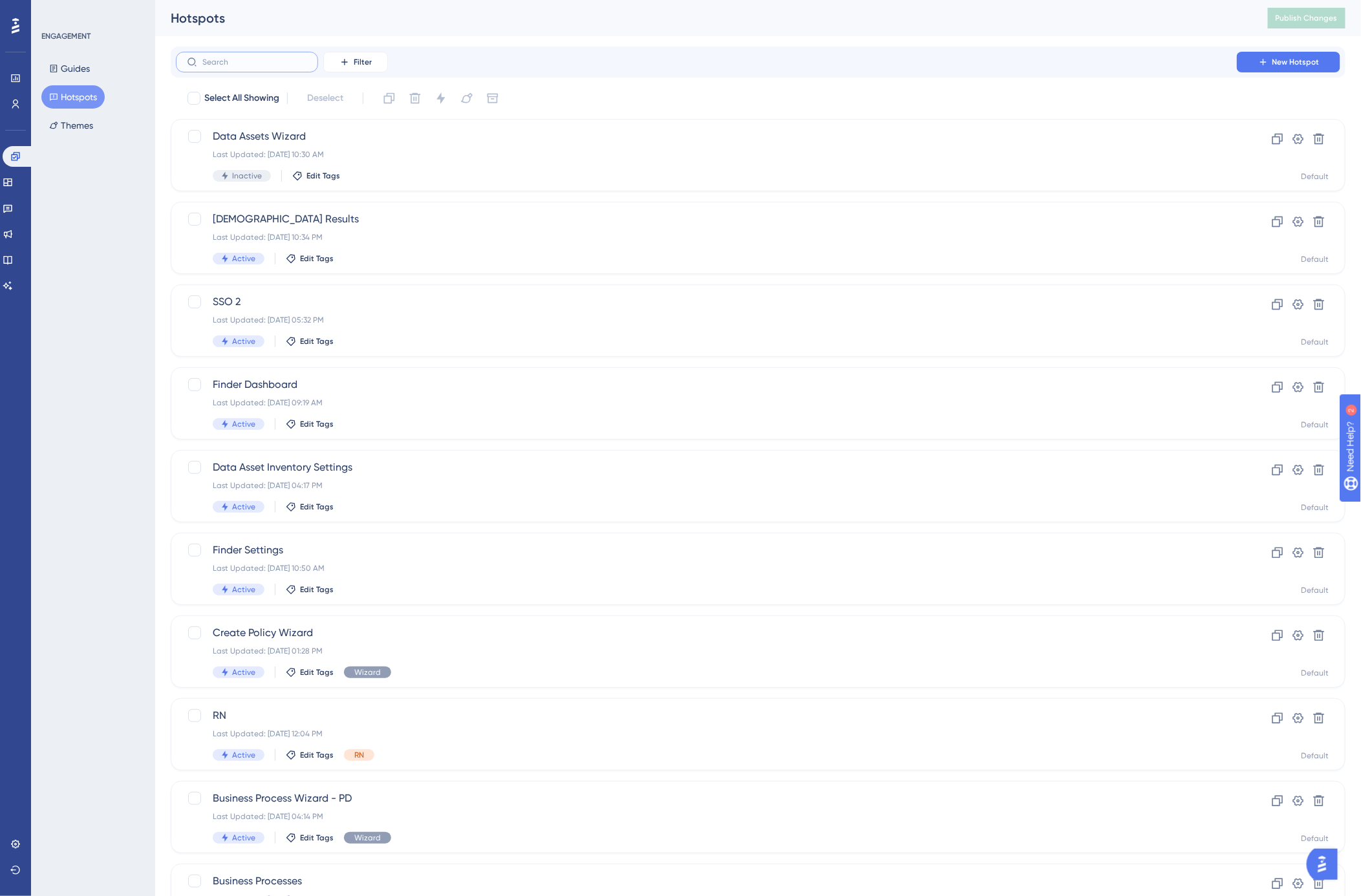
click at [214, 61] on input "text" at bounding box center [254, 61] width 105 height 9
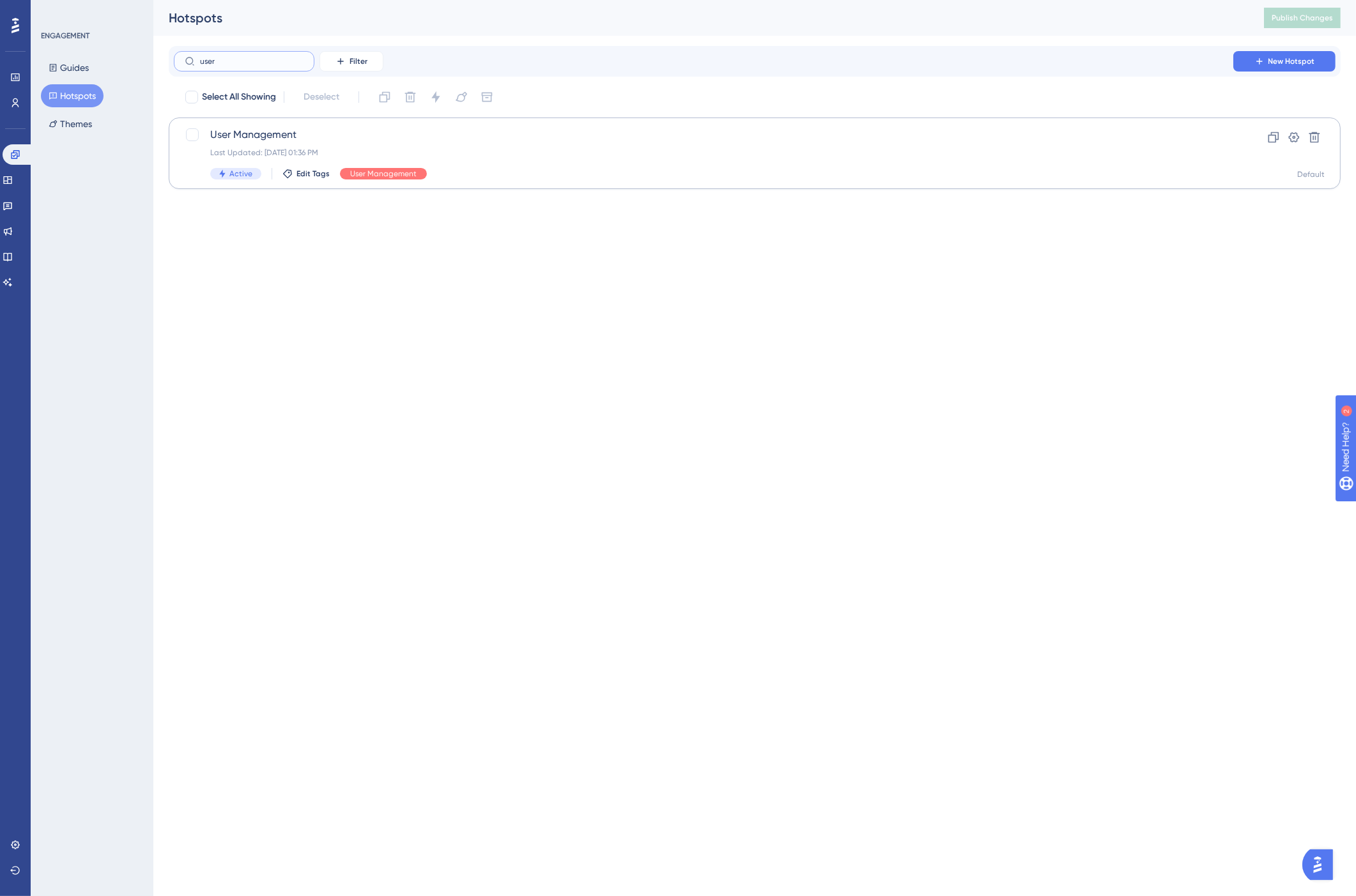
type input "user"
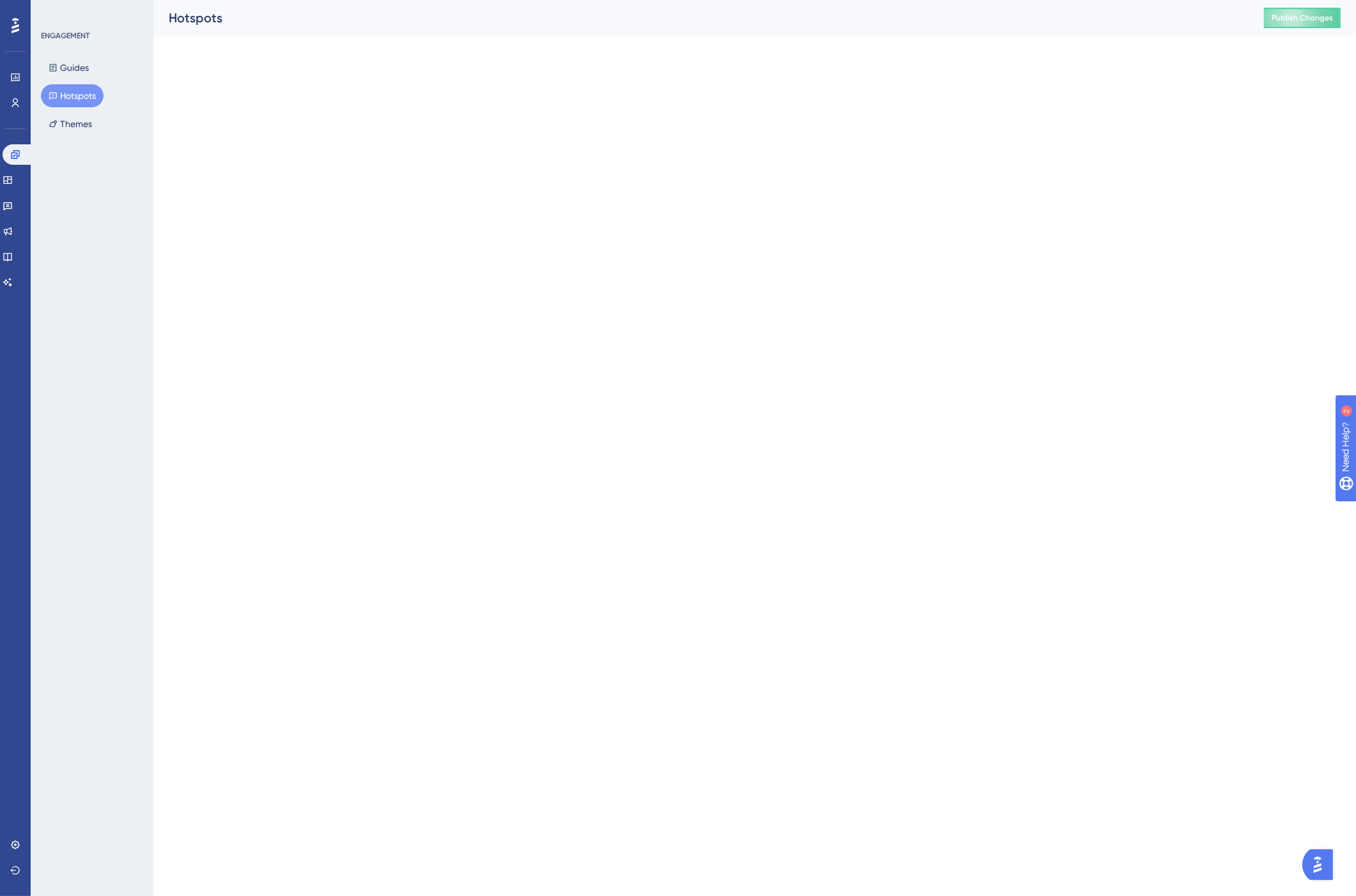
click at [1205, 19] on button "Publish Changes" at bounding box center [1302, 18] width 76 height 21
click at [1205, 16] on span "Publish Changes" at bounding box center [1302, 18] width 62 height 10
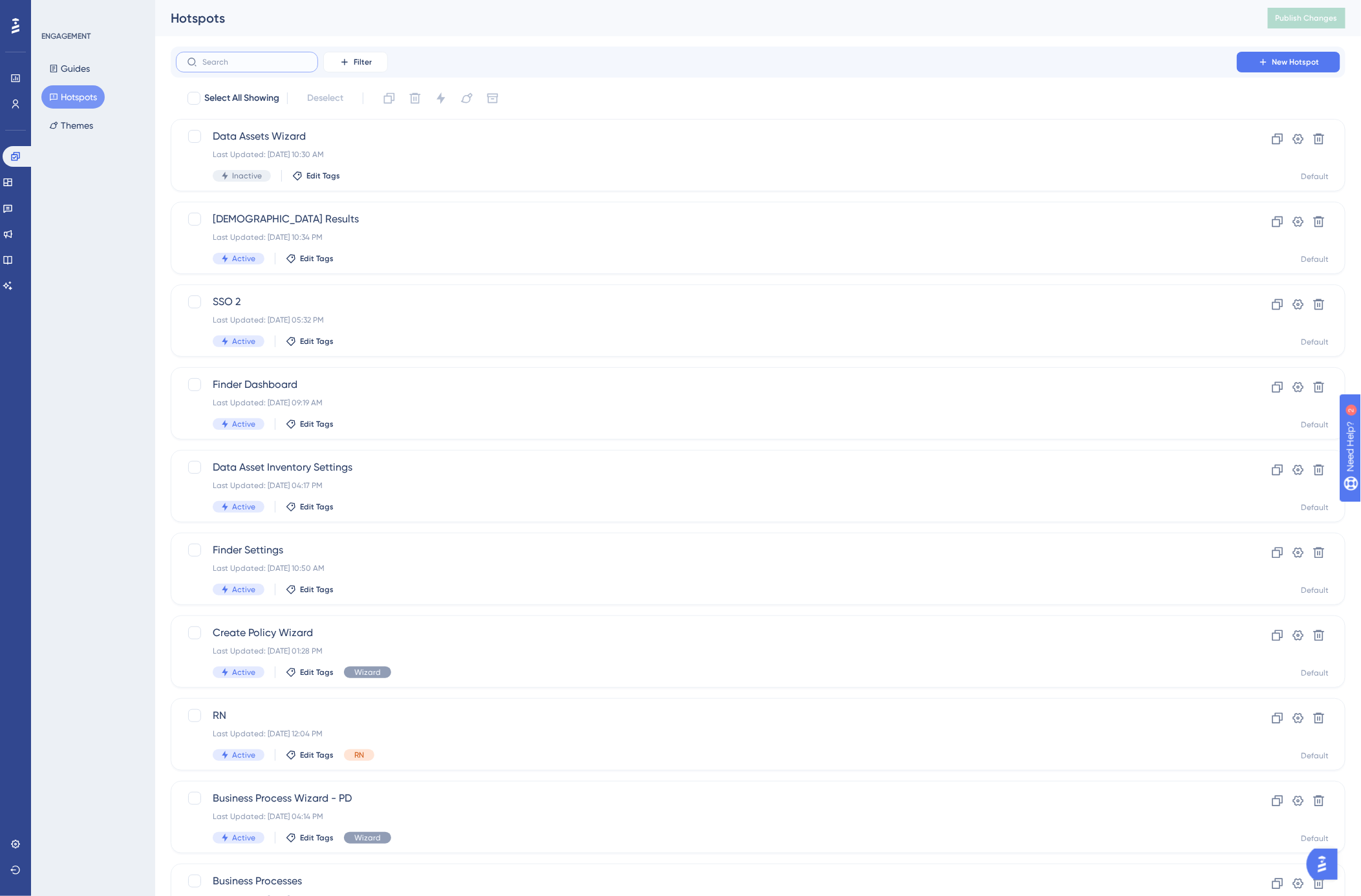
click at [243, 60] on input "text" at bounding box center [254, 61] width 105 height 9
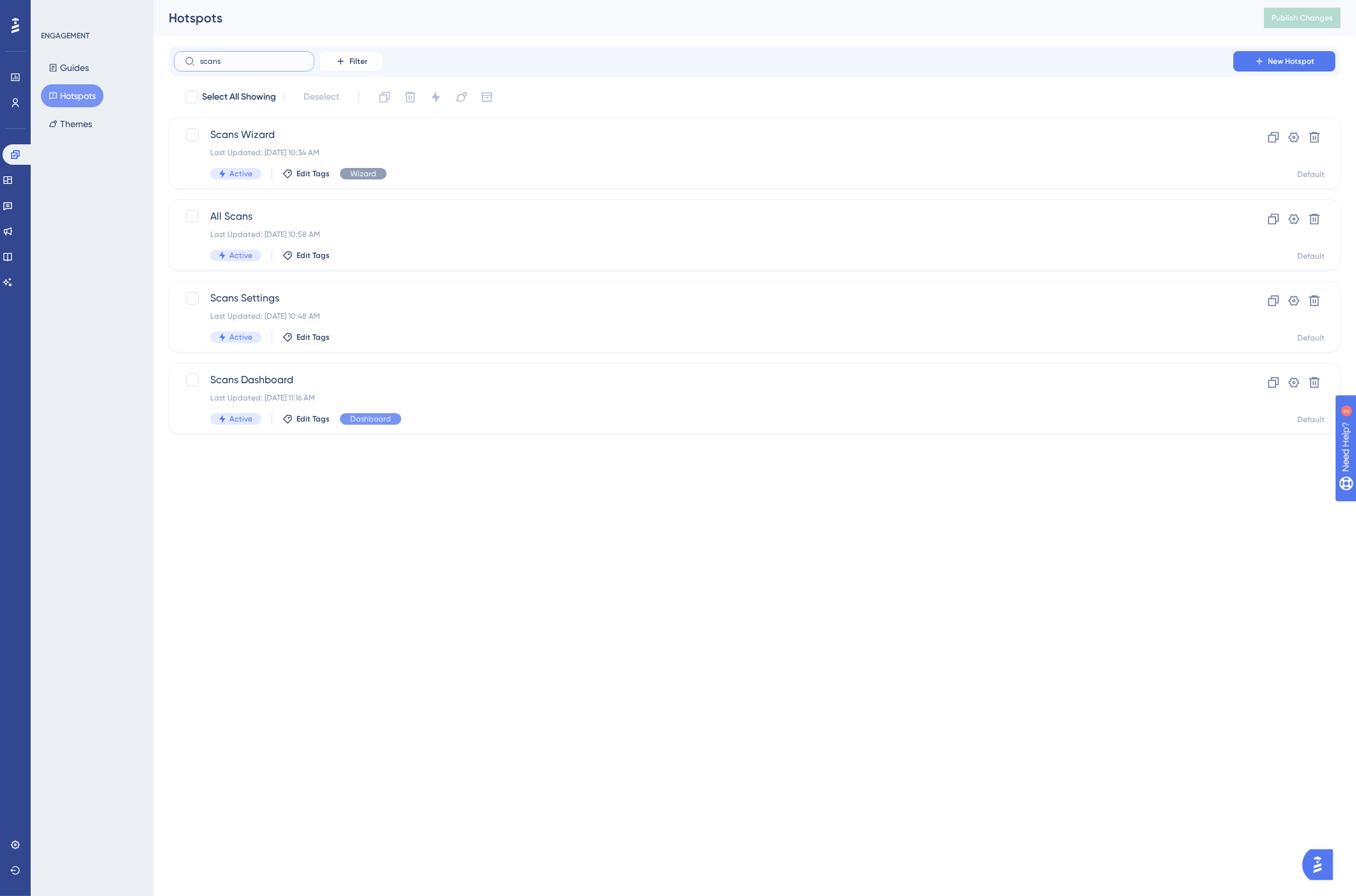
type input "scans"
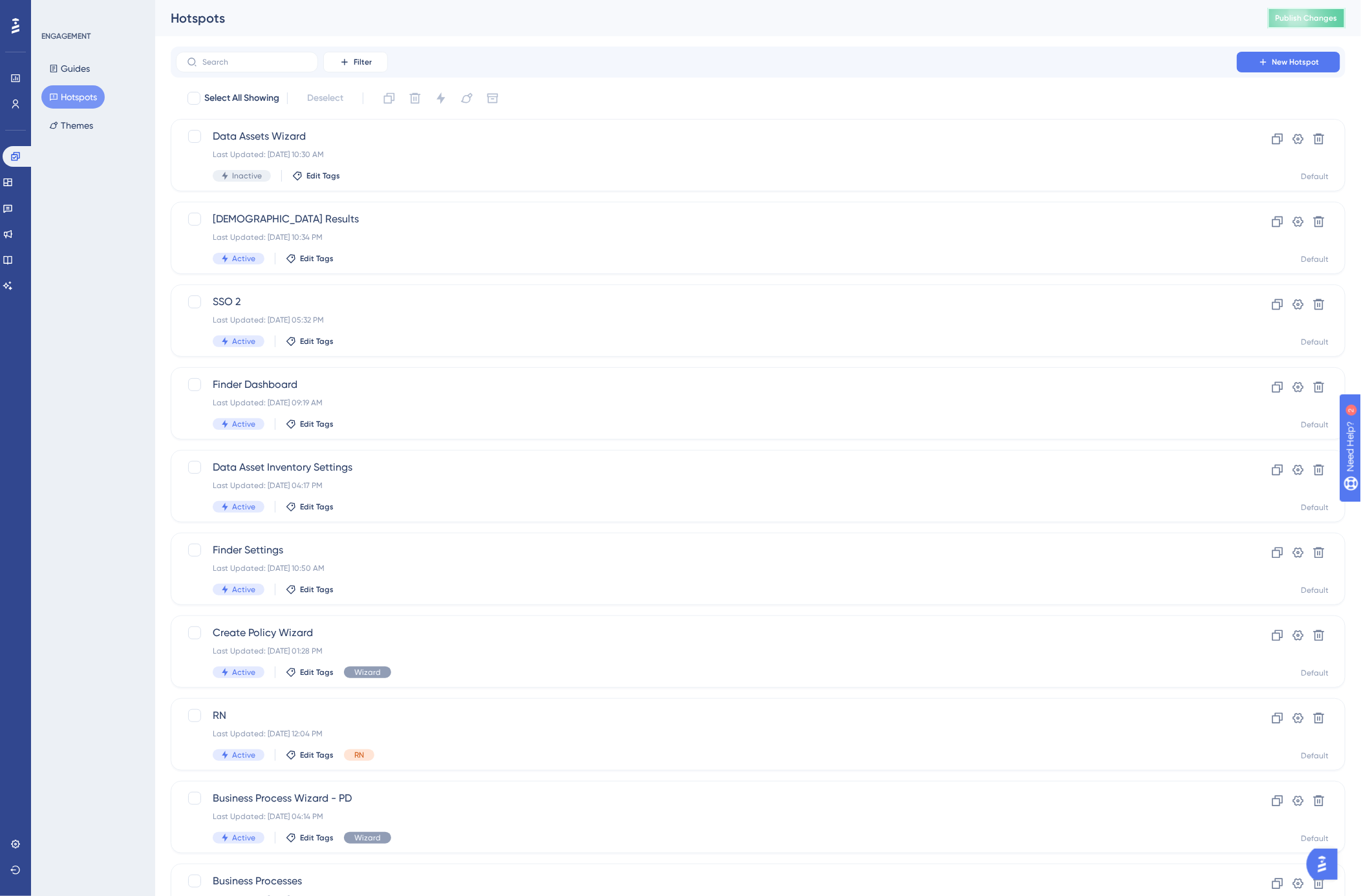
click at [1219, 17] on span "Publish Changes" at bounding box center [1306, 18] width 62 height 11
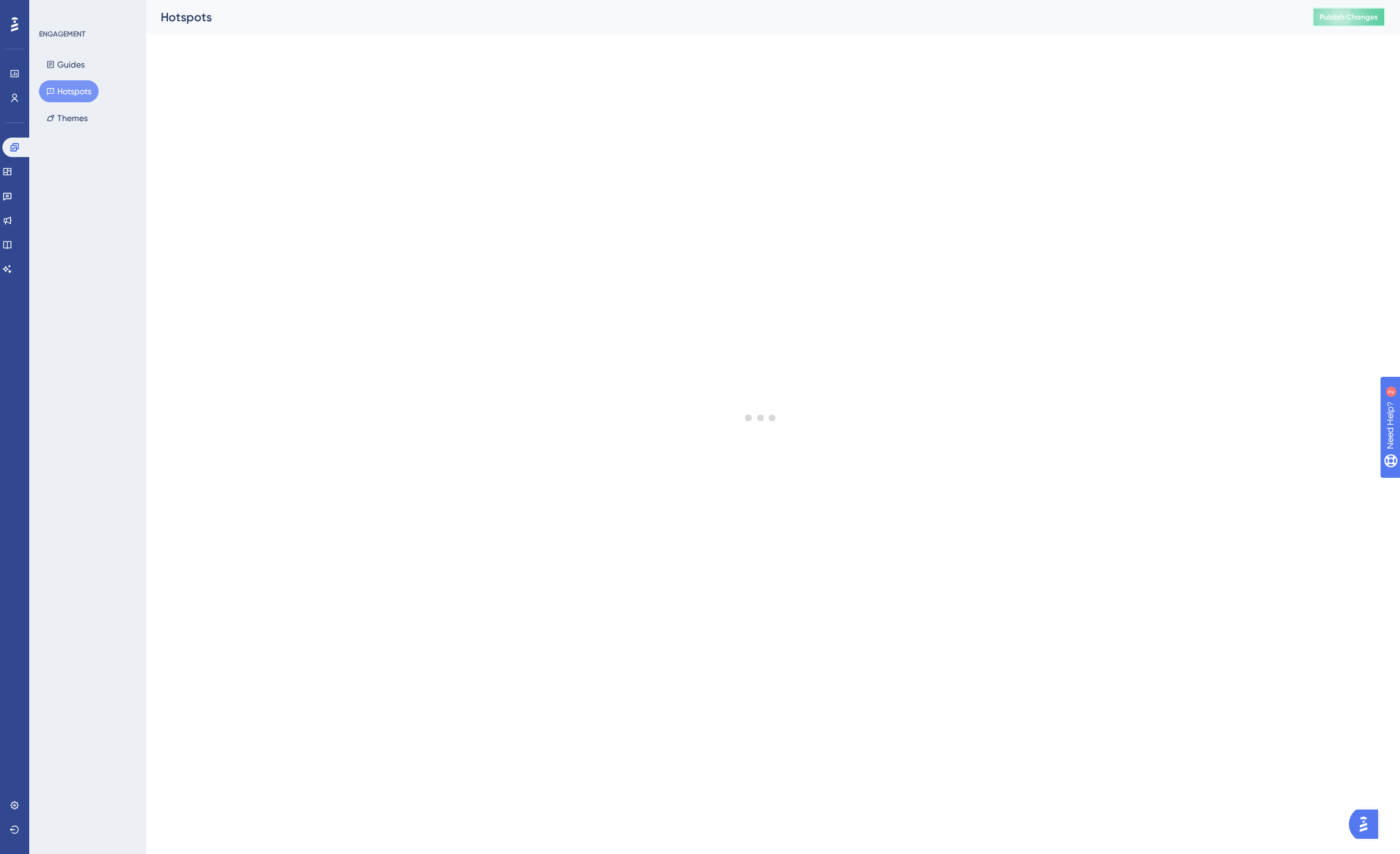
click at [1148, 17] on span "Publish Changes" at bounding box center [1349, 17] width 59 height 10
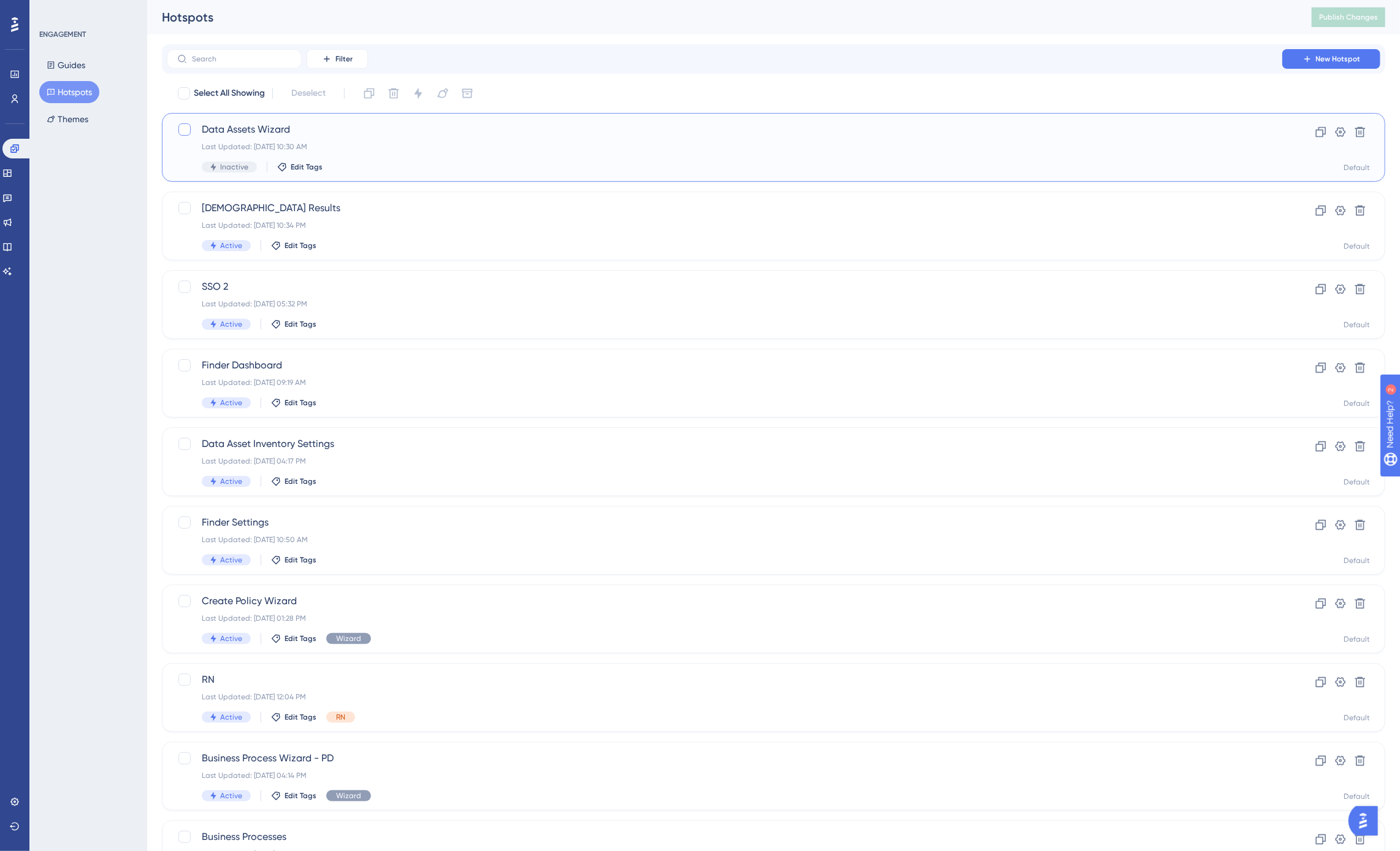
click at [182, 127] on div at bounding box center [184, 129] width 13 height 13
checkbox input "true"
click at [419, 94] on icon at bounding box center [419, 93] width 8 height 11
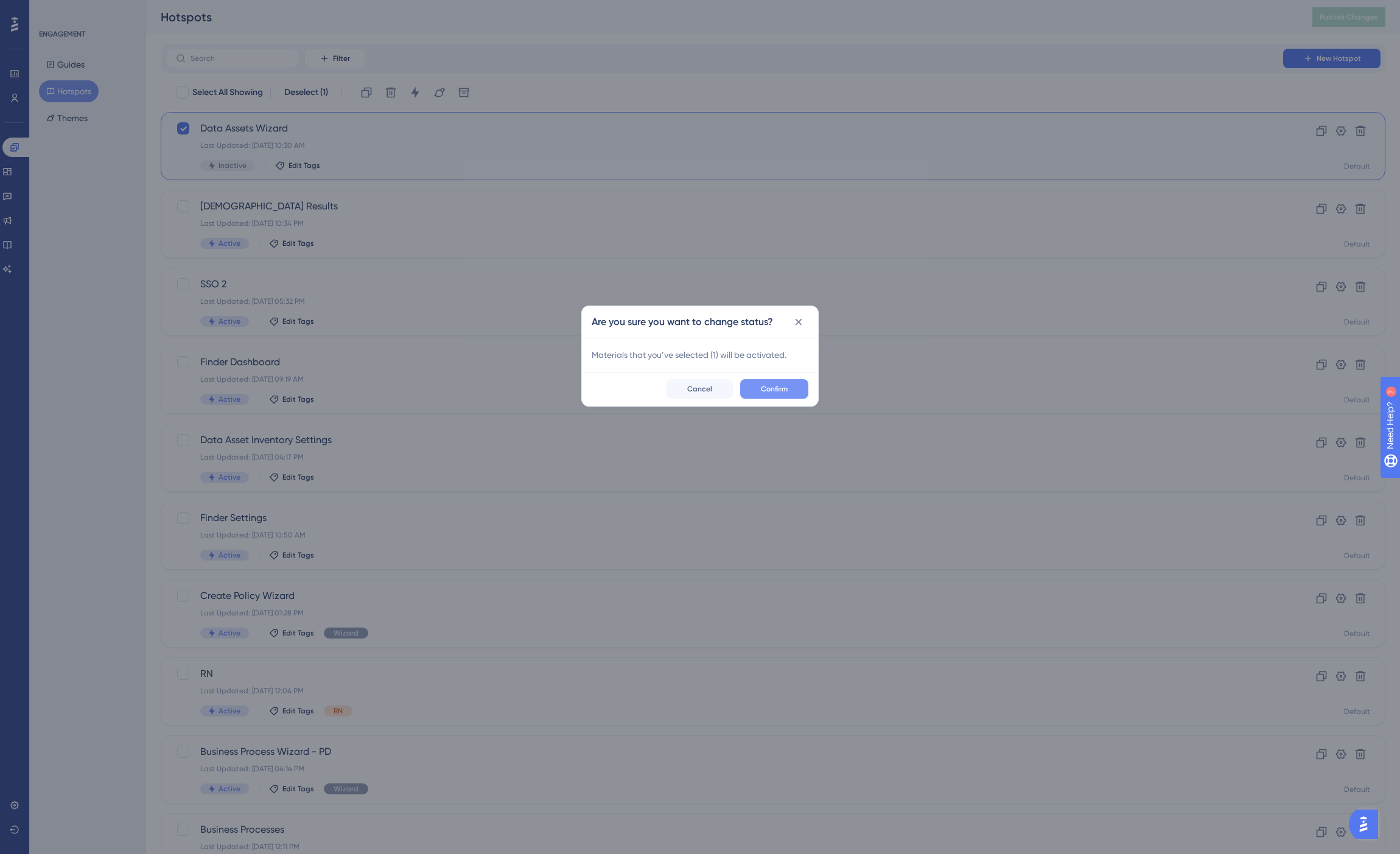
click at [782, 392] on span "Confirm" at bounding box center [774, 389] width 26 height 10
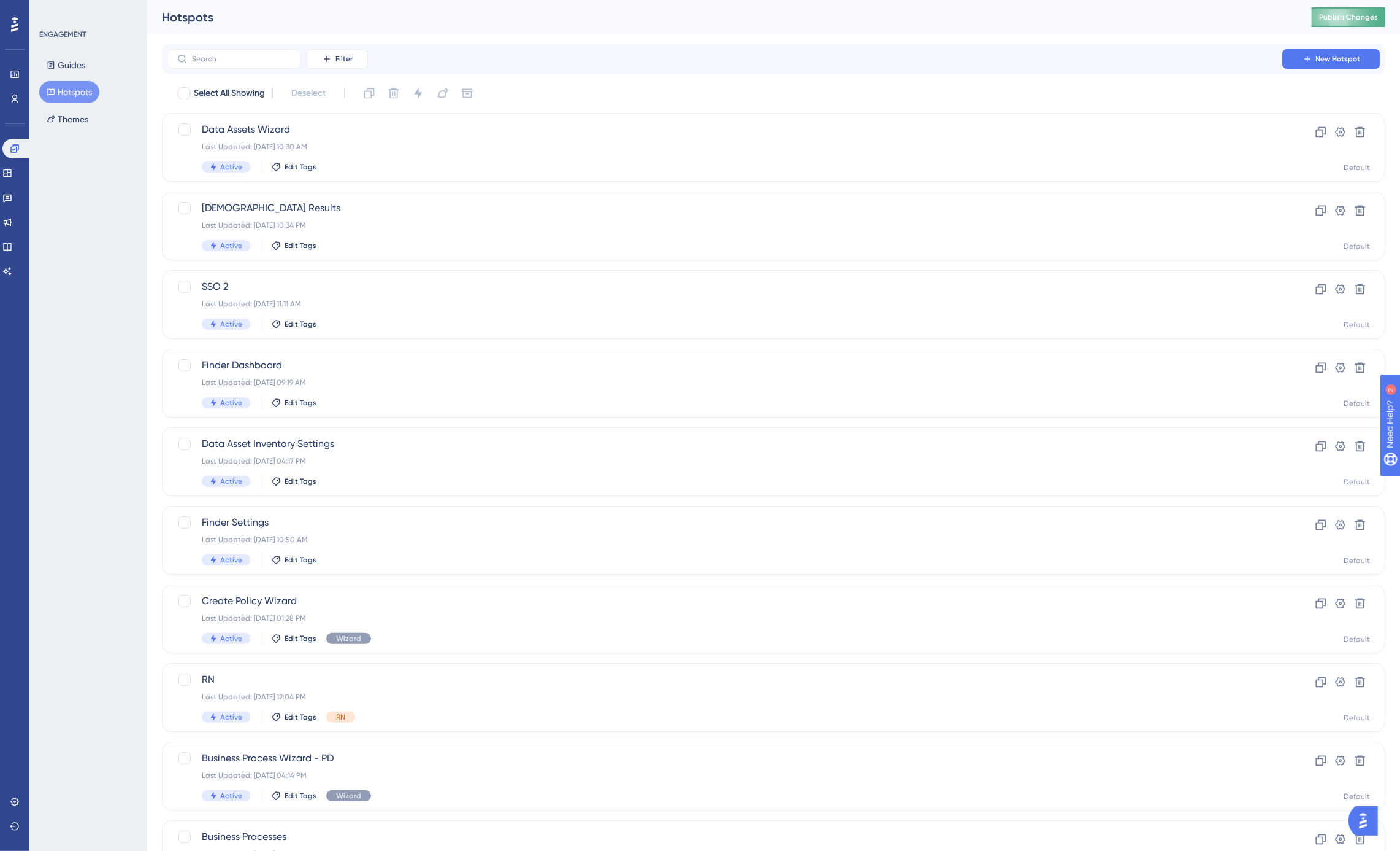
click at [1157, 15] on span "Publish Changes" at bounding box center [1348, 18] width 59 height 10
